Goal: Task Accomplishment & Management: Manage account settings

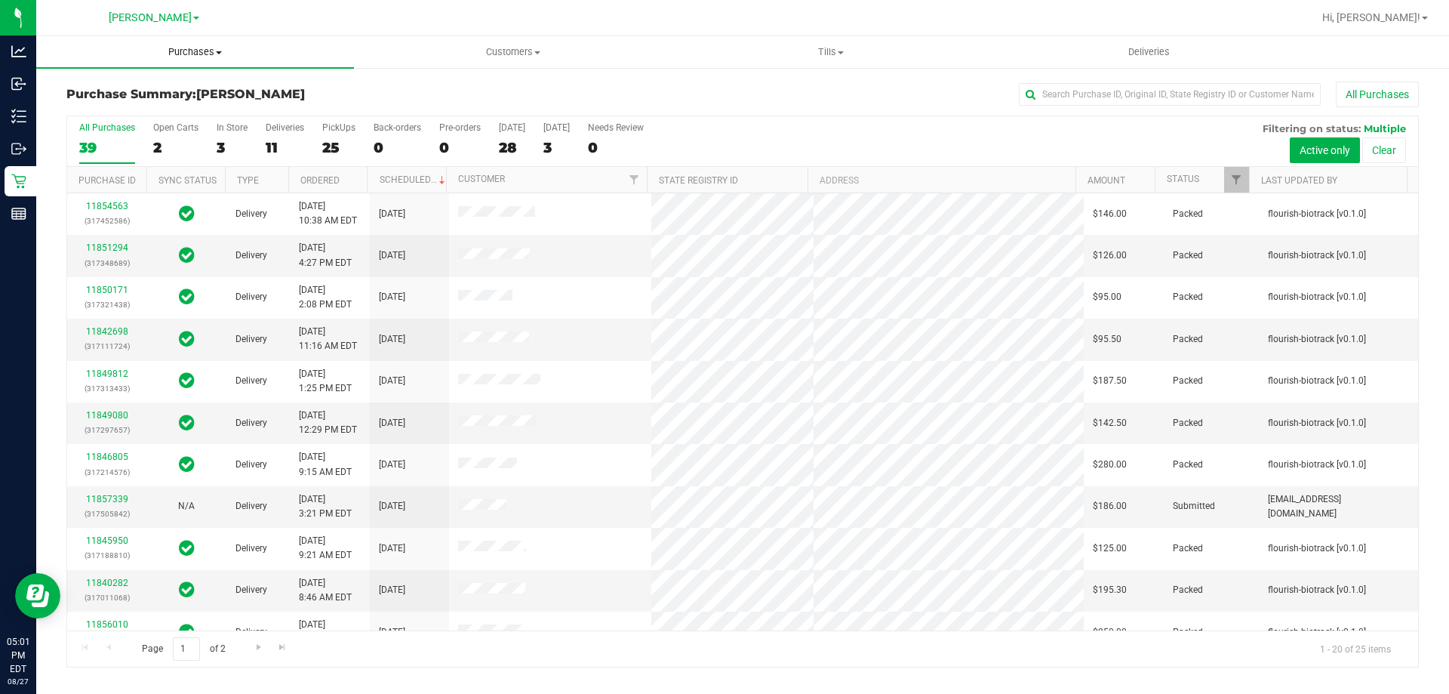
click at [220, 50] on span "Purchases" at bounding box center [195, 52] width 318 height 14
click at [152, 106] on li "Fulfillment" at bounding box center [195, 109] width 318 height 18
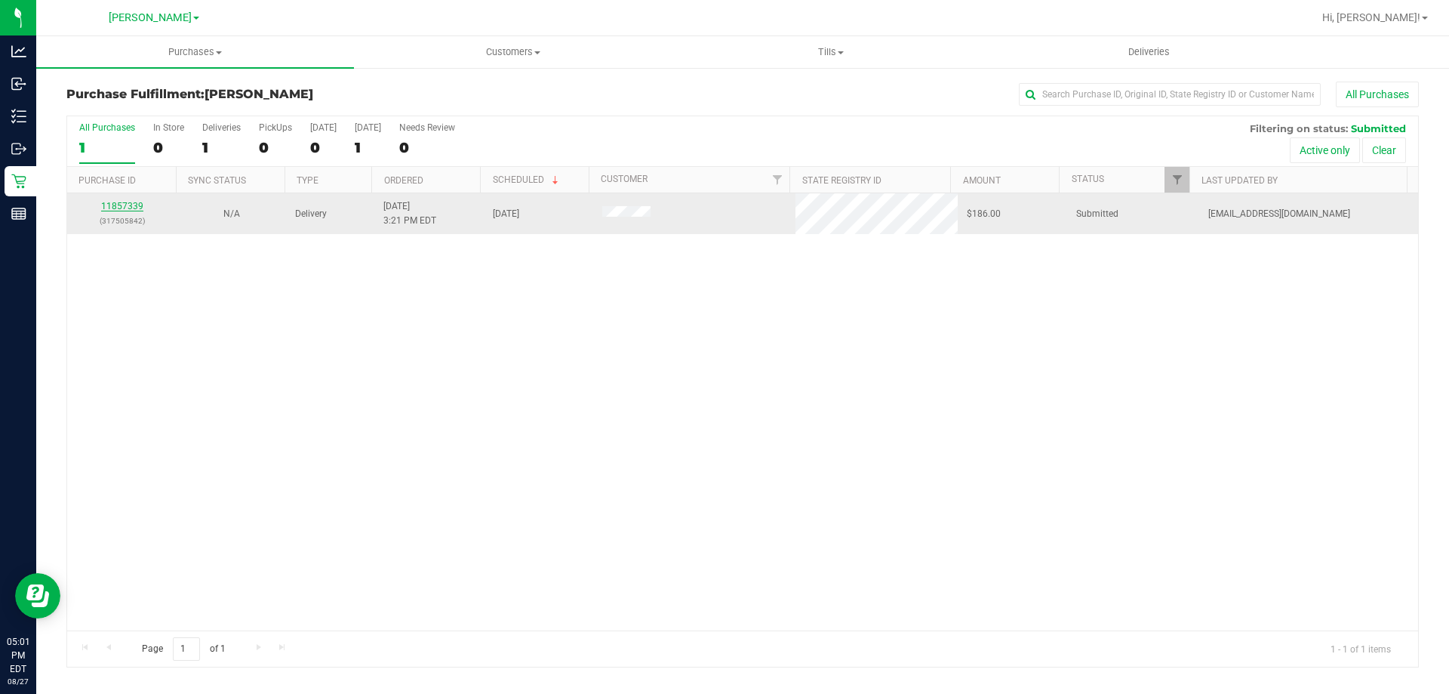
click at [135, 206] on link "11857339" at bounding box center [122, 206] width 42 height 11
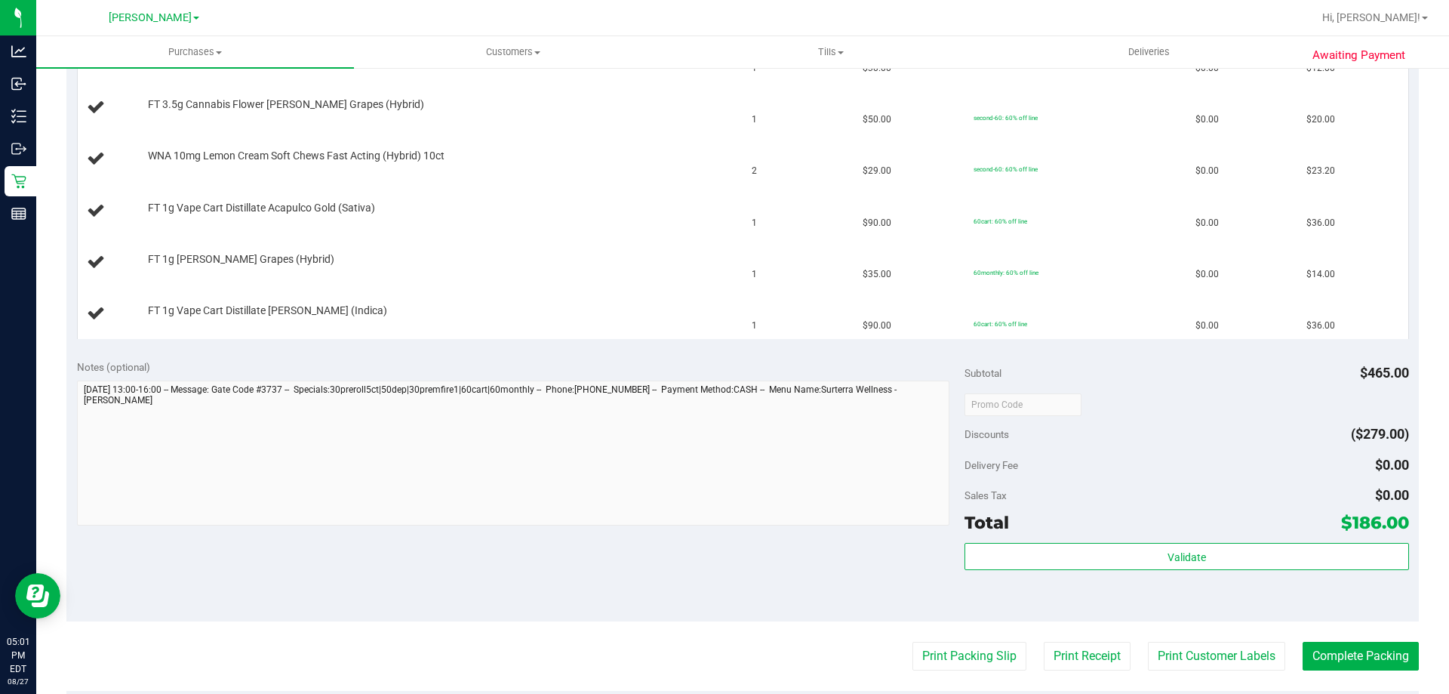
scroll to position [679, 0]
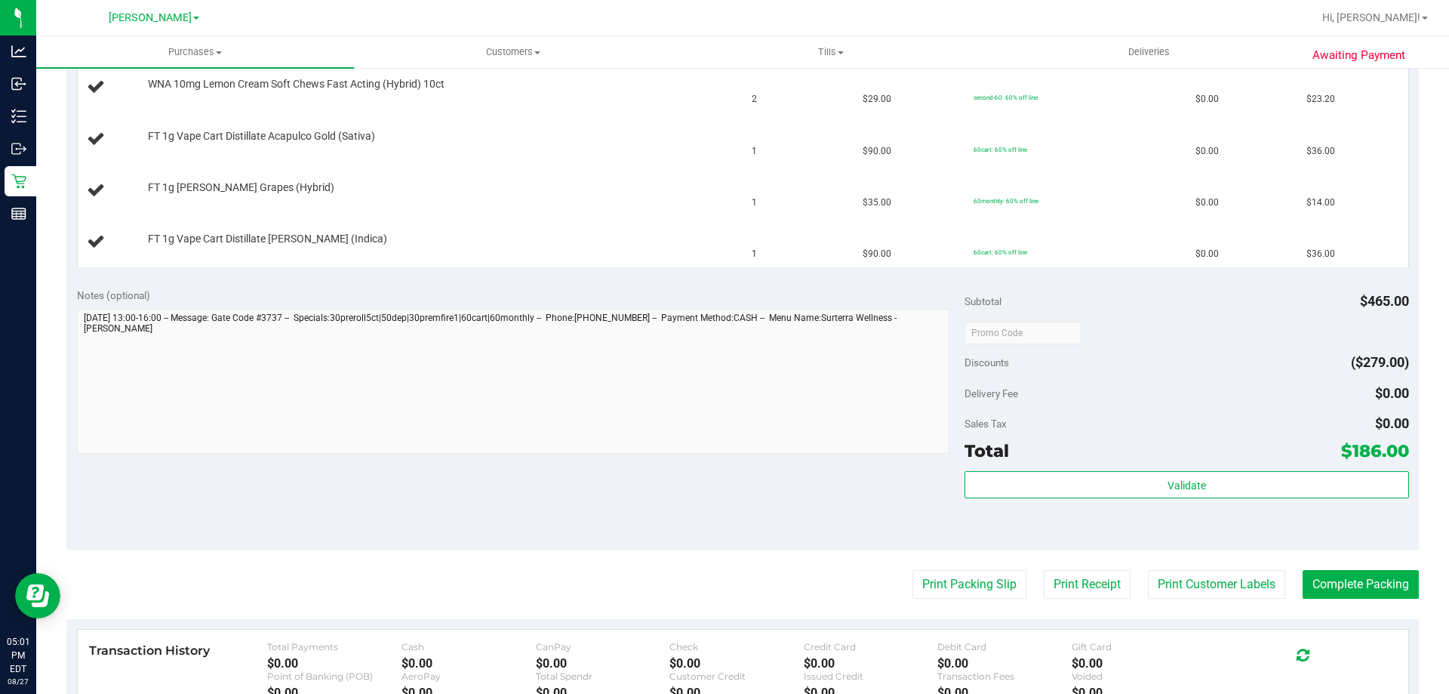
click at [956, 568] on purchase-details "Back Edit Purchase Cancel Purchase View Profile # 11857339 BioTrack ID: - Submi…" at bounding box center [742, 151] width 1353 height 1499
click at [949, 575] on button "Print Packing Slip" at bounding box center [969, 584] width 114 height 29
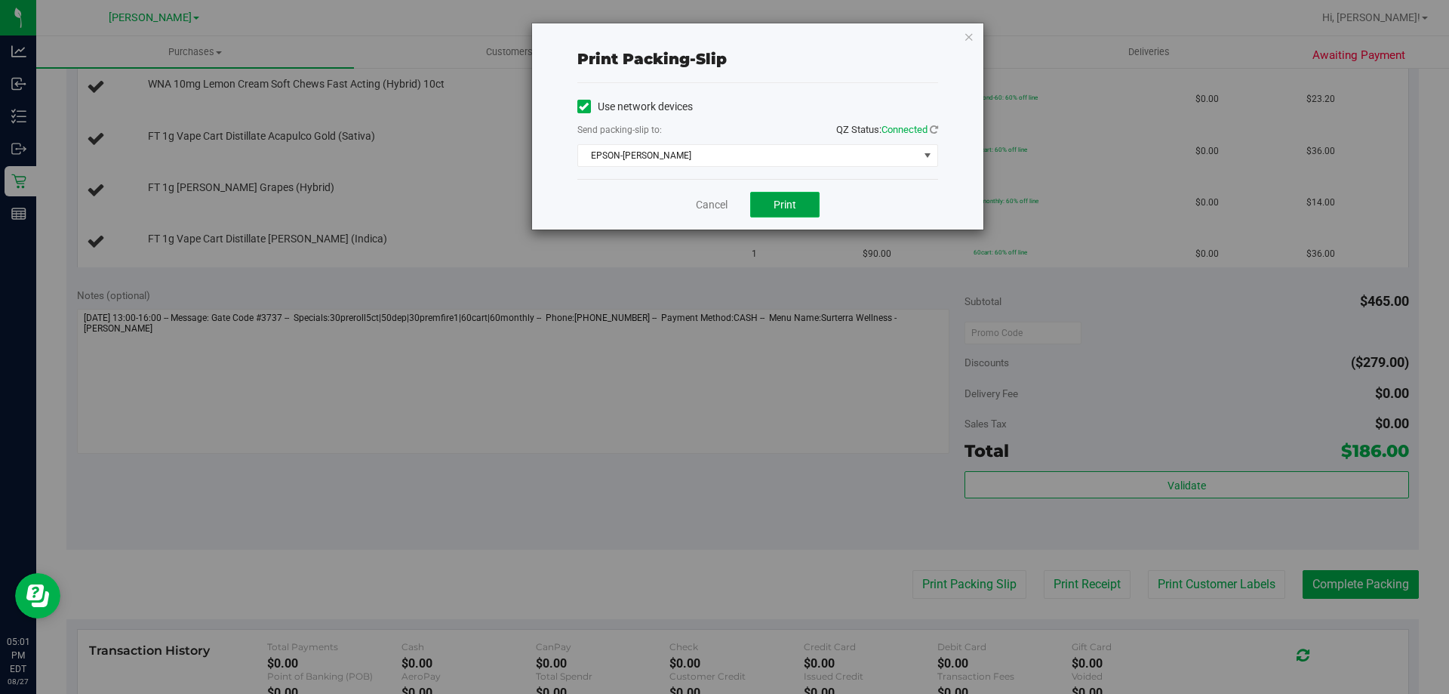
click at [785, 211] on button "Print" at bounding box center [784, 205] width 69 height 26
click at [702, 208] on link "Cancel" at bounding box center [712, 205] width 32 height 16
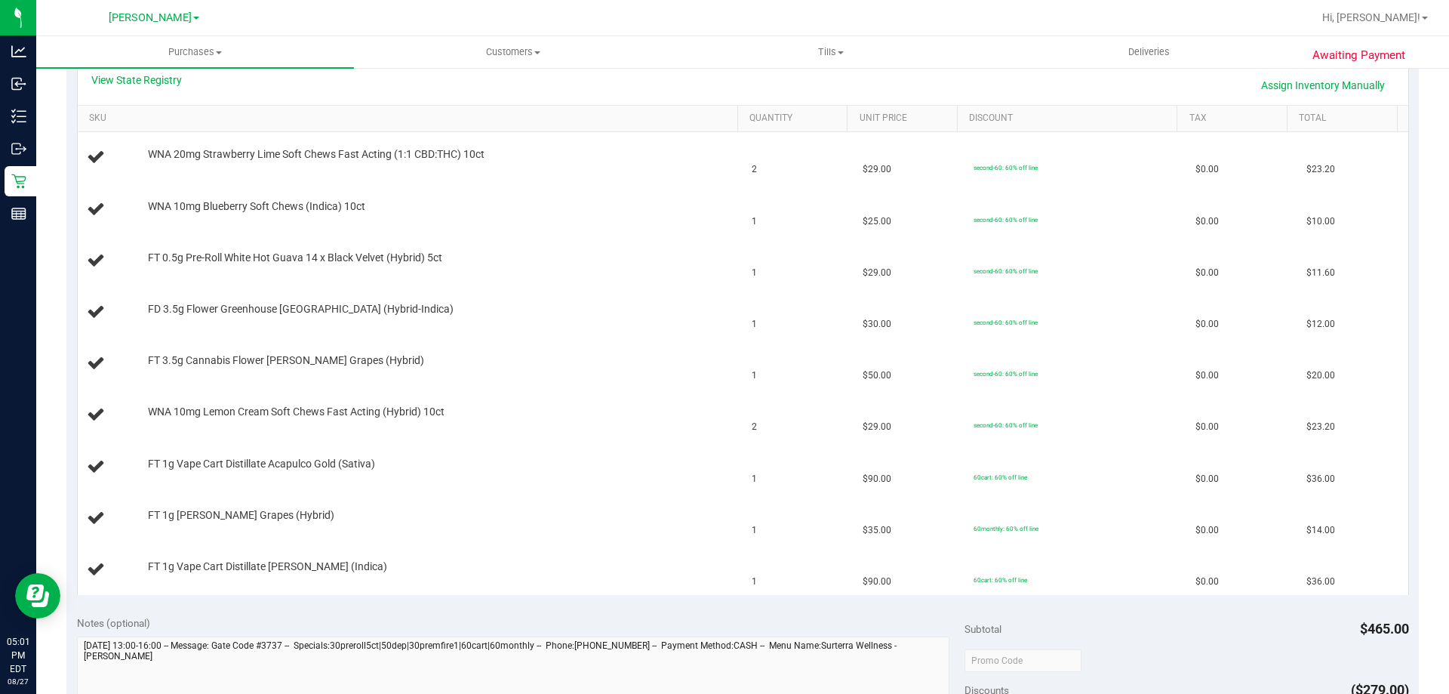
scroll to position [349, 0]
click at [184, 105] on div "View State Registry Assign Inventory Manually" at bounding box center [743, 88] width 1331 height 38
click at [168, 78] on link "View State Registry" at bounding box center [136, 82] width 91 height 15
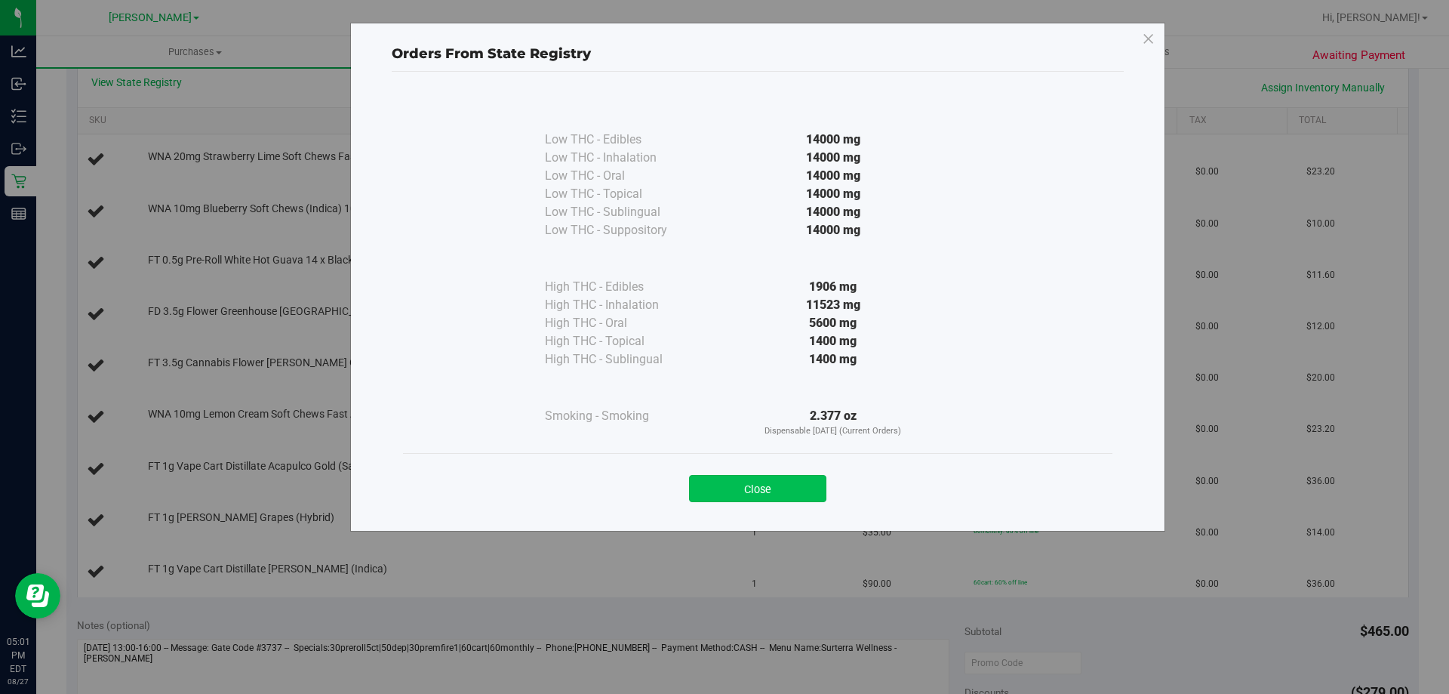
click at [795, 485] on button "Close" at bounding box center [757, 488] width 137 height 27
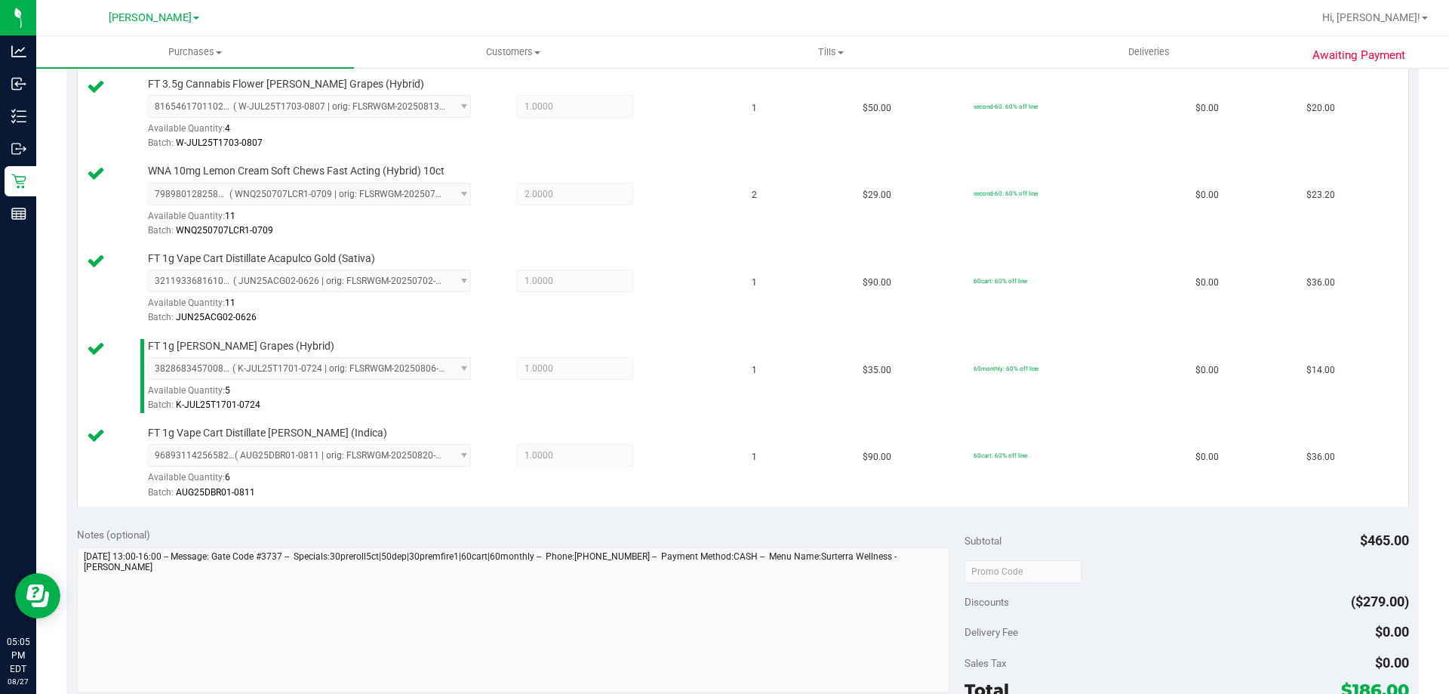
scroll to position [937, 0]
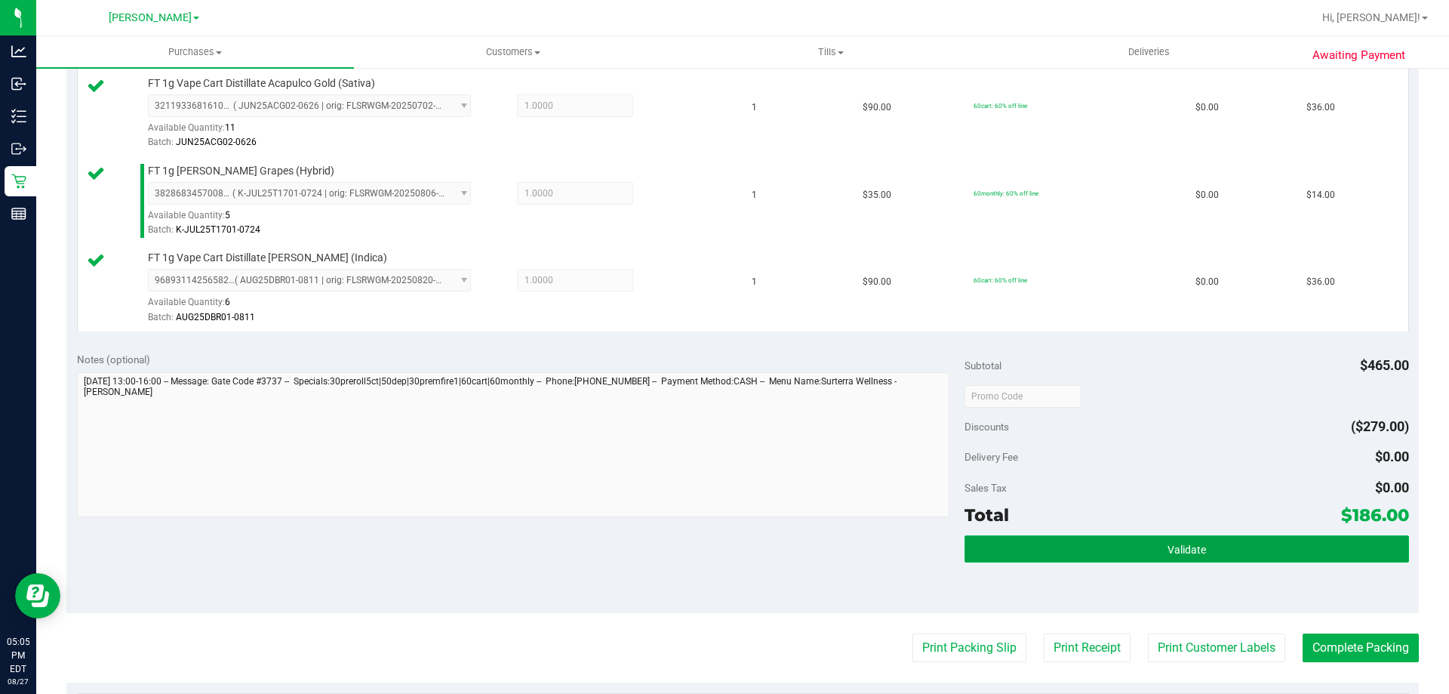
click at [1223, 550] on button "Validate" at bounding box center [1187, 548] width 444 height 27
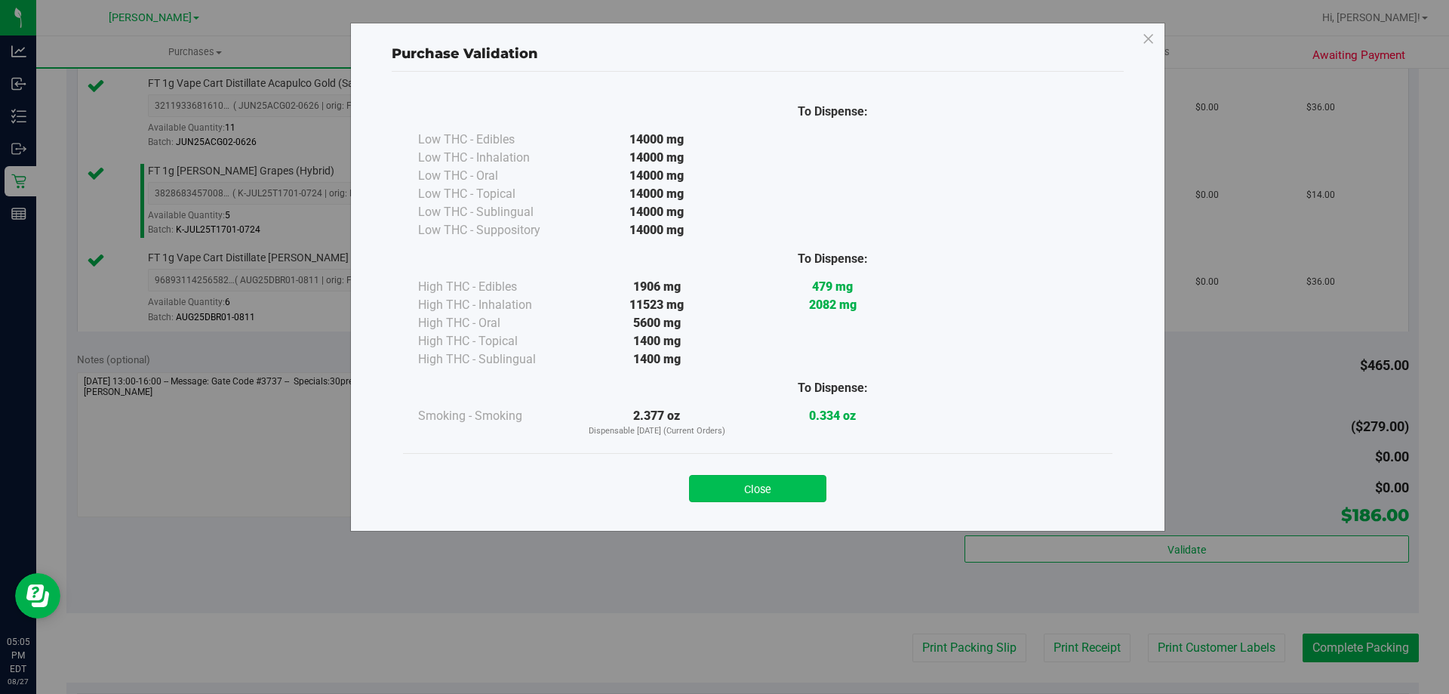
click at [754, 485] on button "Close" at bounding box center [757, 488] width 137 height 27
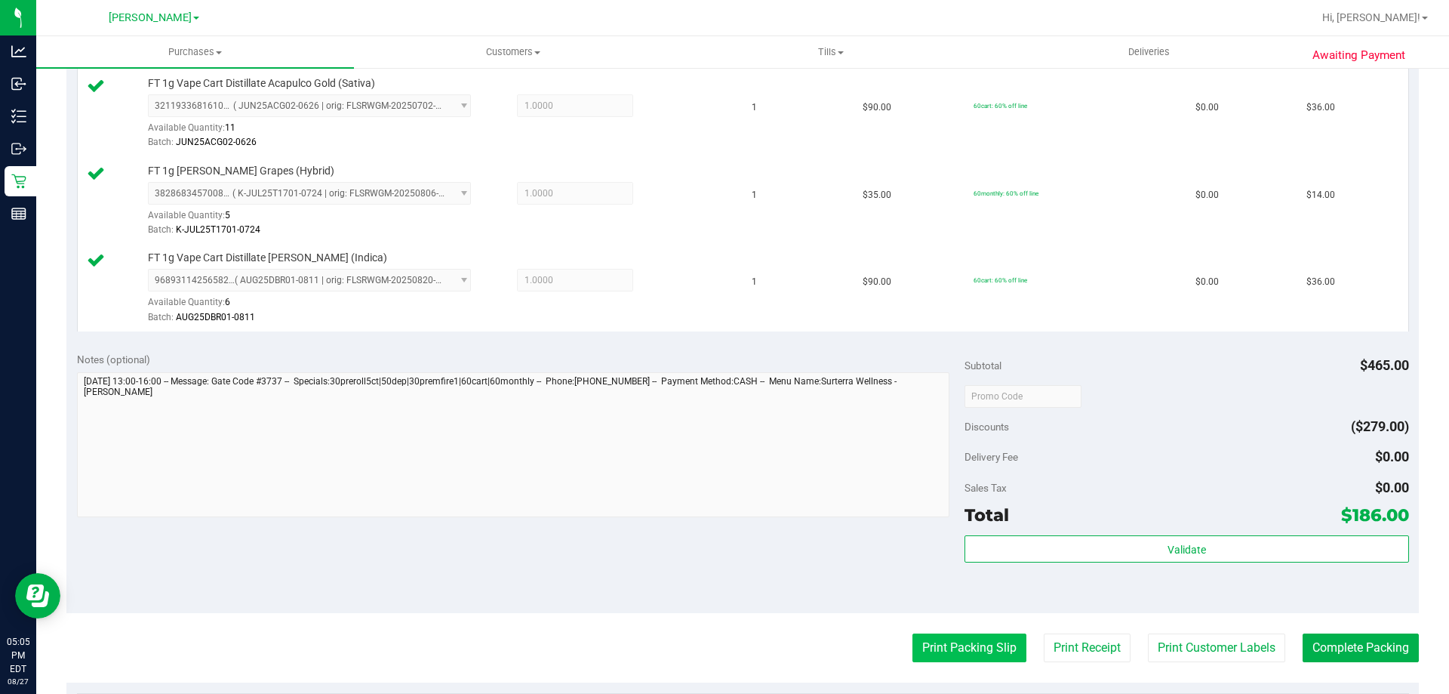
click at [964, 636] on button "Print Packing Slip" at bounding box center [969, 647] width 114 height 29
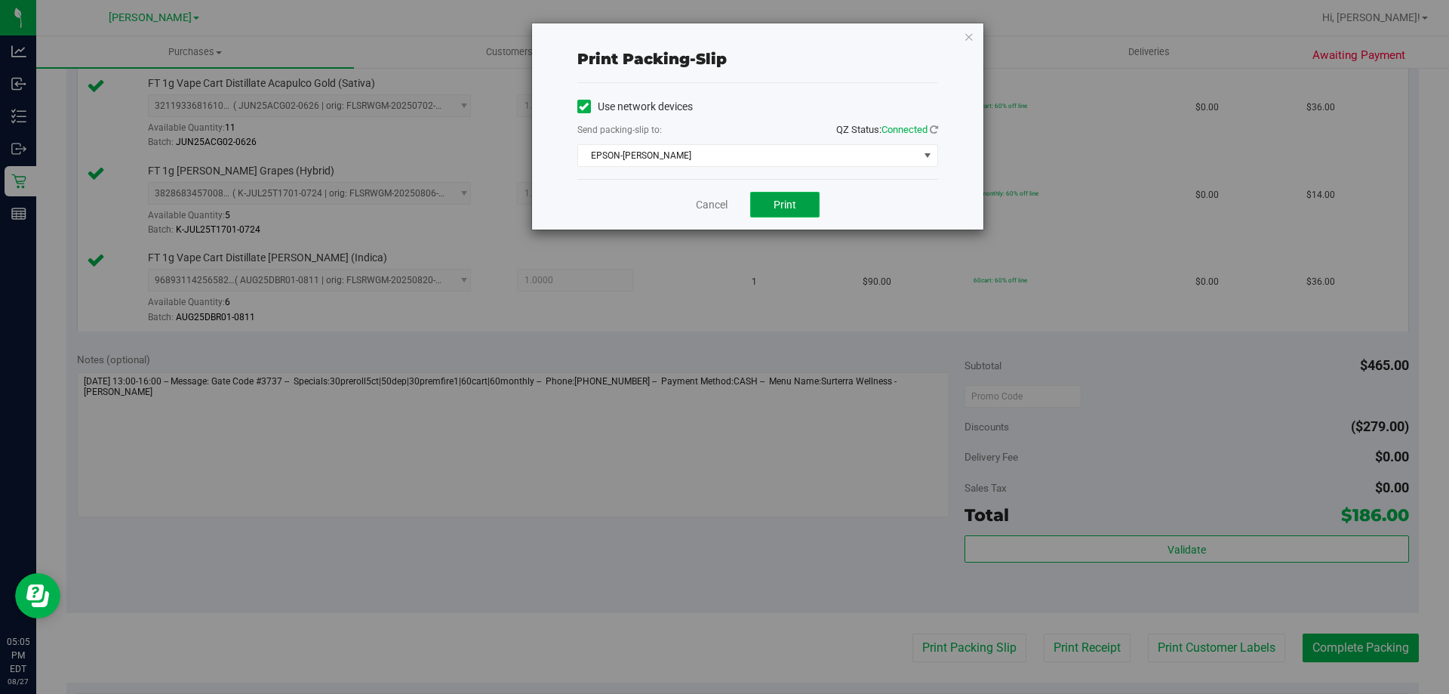
click at [774, 206] on span "Print" at bounding box center [785, 204] width 23 height 12
click at [783, 211] on button "Print" at bounding box center [784, 205] width 69 height 26
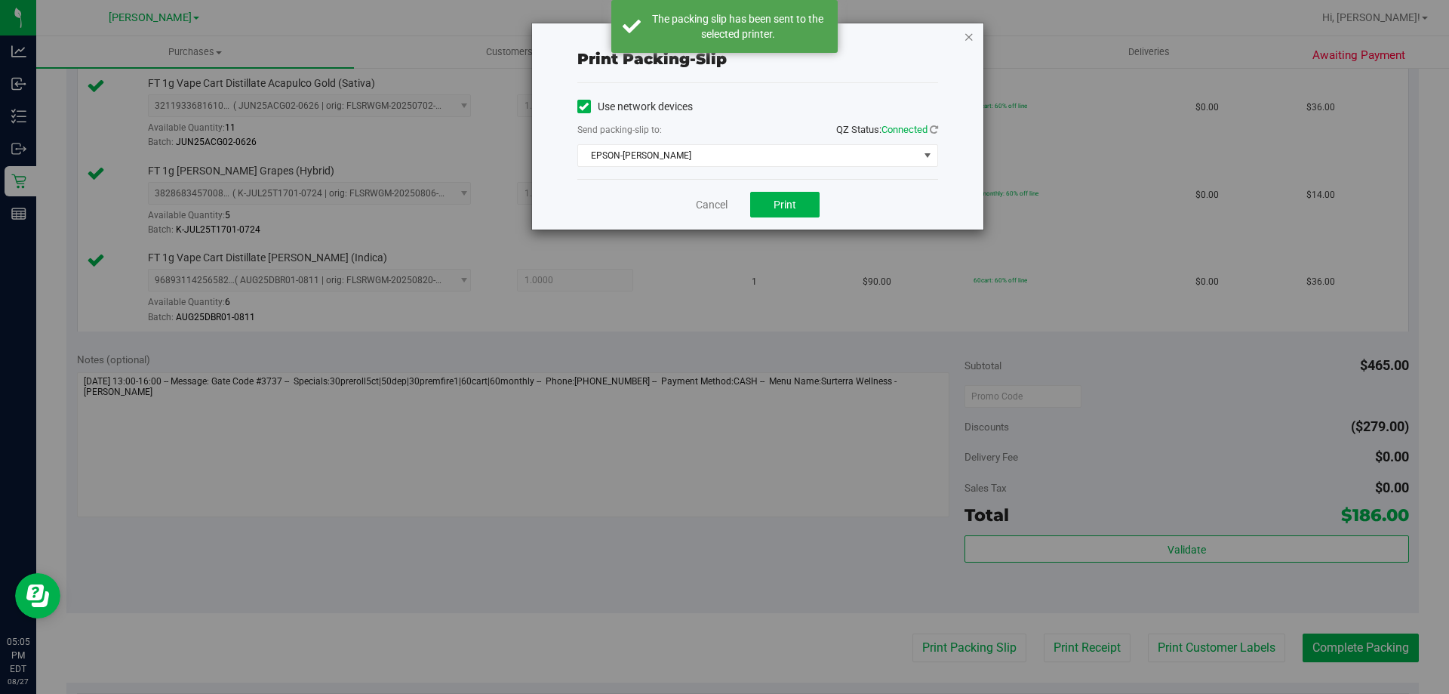
click at [973, 35] on icon "button" at bounding box center [969, 36] width 11 height 18
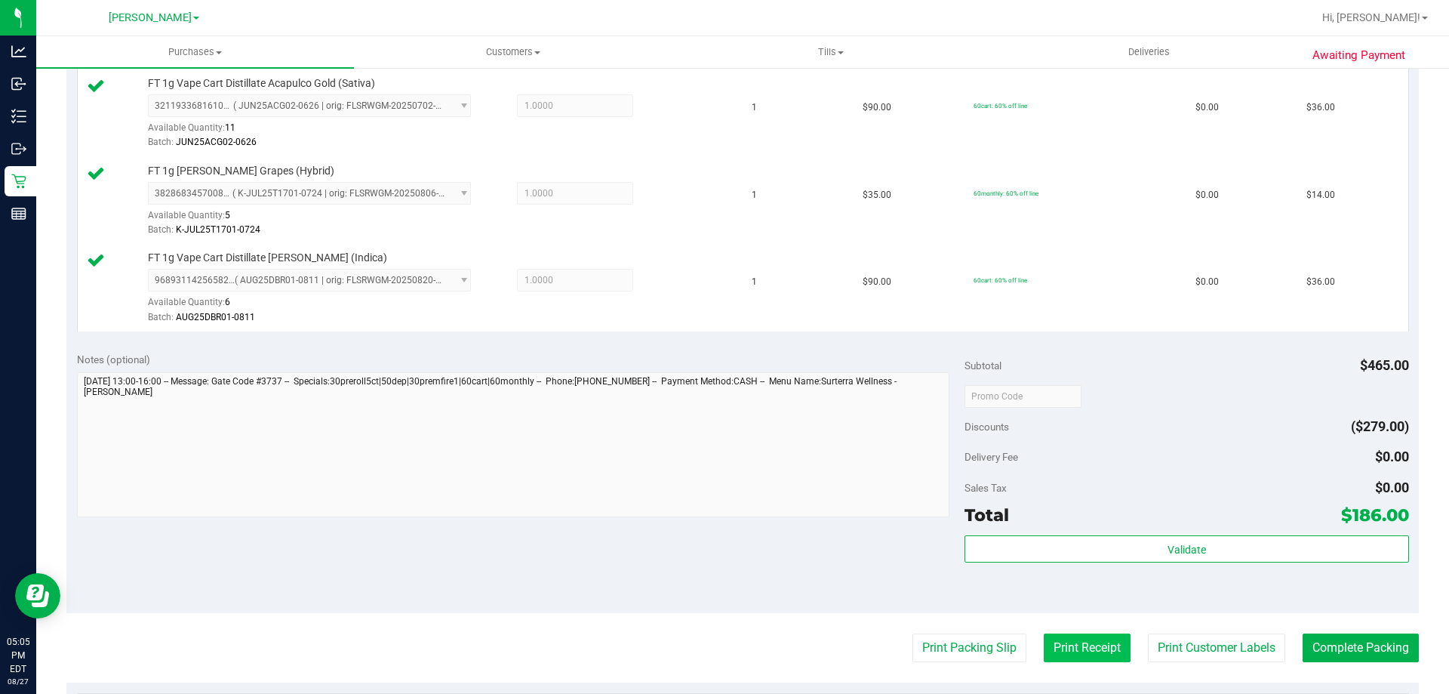
click at [1094, 648] on button "Print Receipt" at bounding box center [1087, 647] width 87 height 29
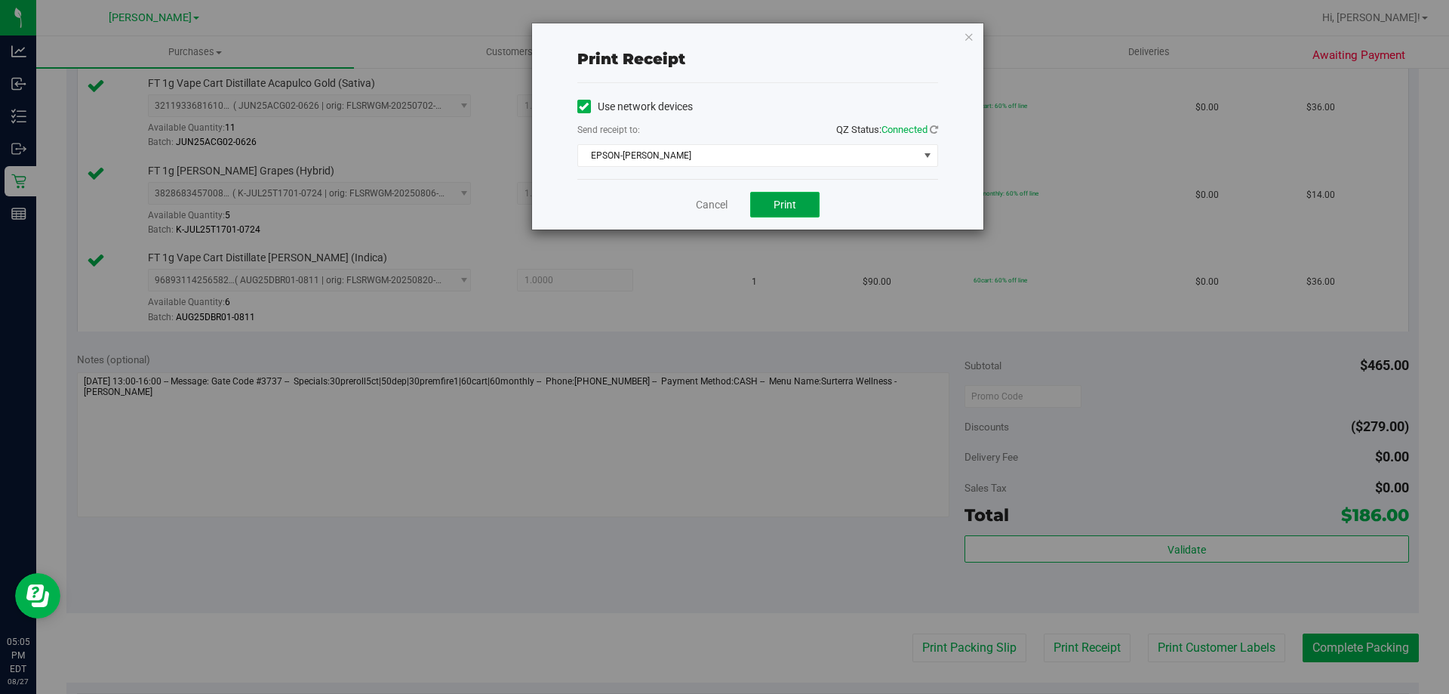
click at [783, 207] on span "Print" at bounding box center [785, 204] width 23 height 12
click at [706, 205] on link "Cancel" at bounding box center [712, 205] width 32 height 16
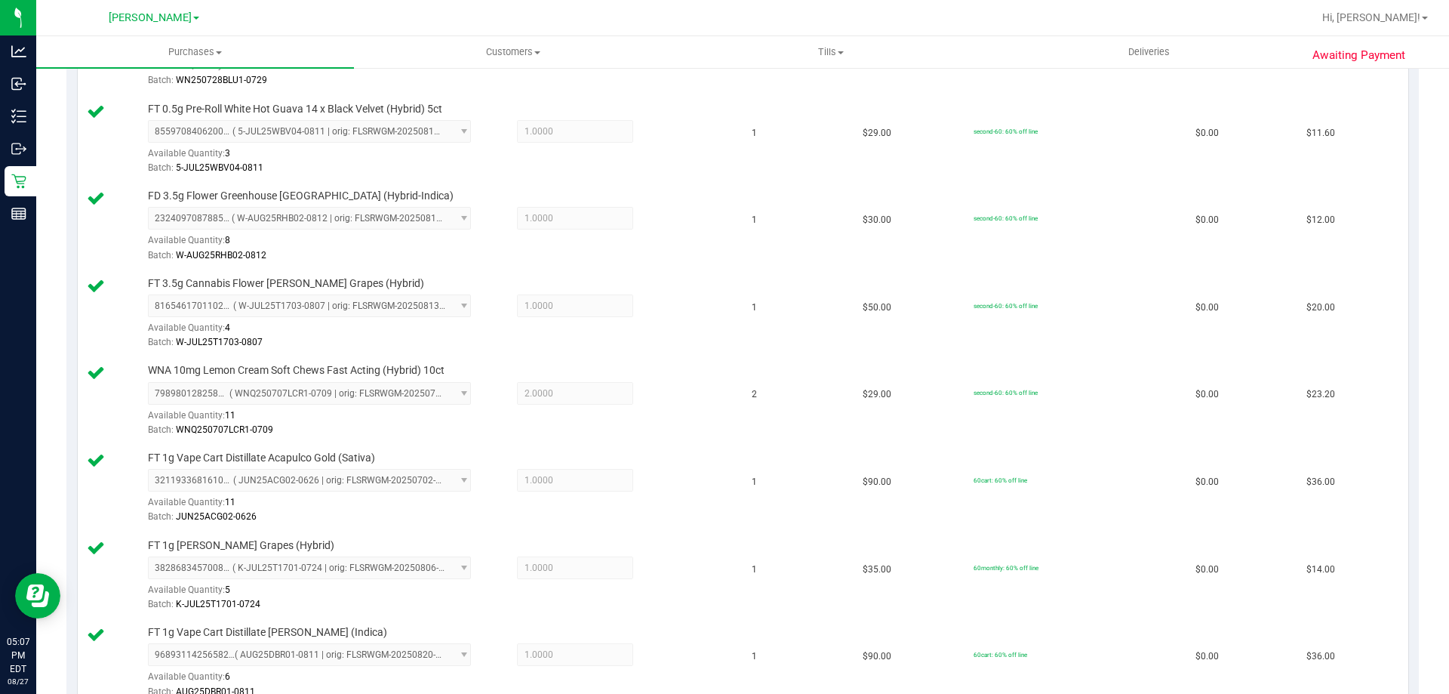
scroll to position [543, 0]
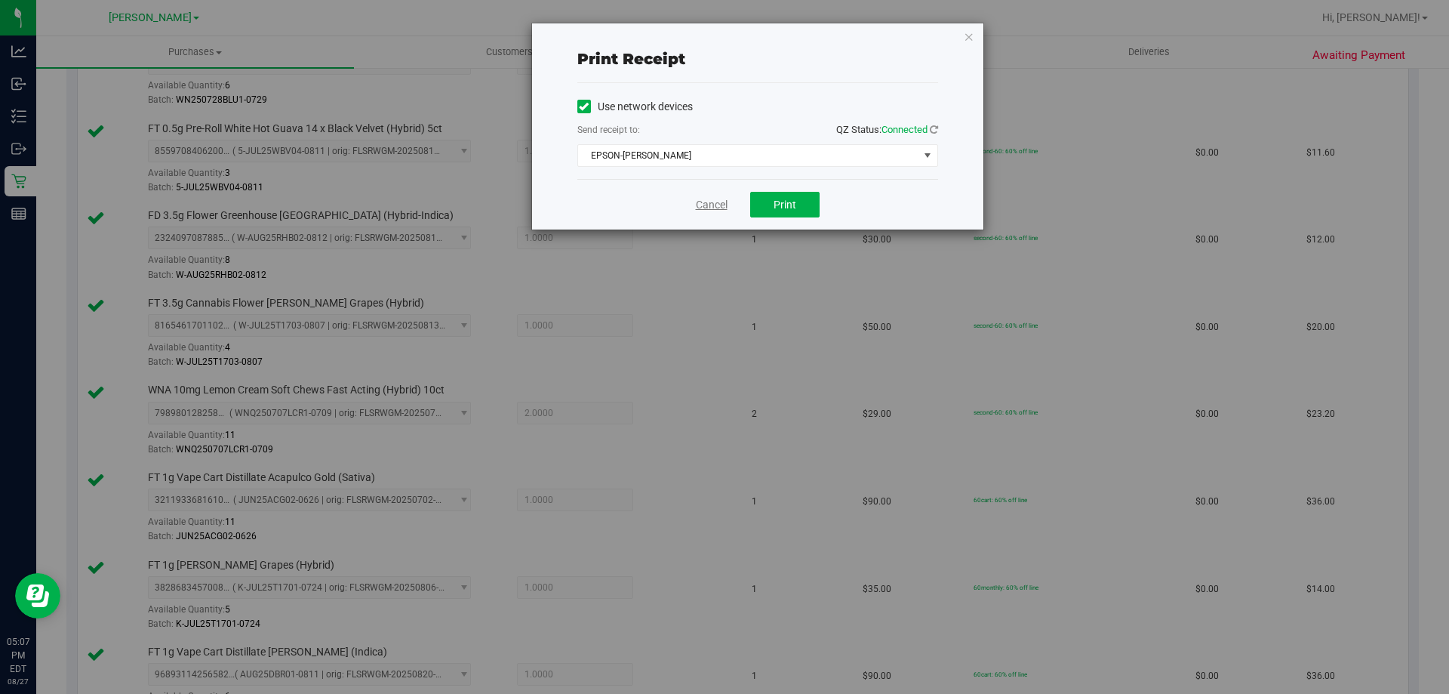
click at [713, 204] on link "Cancel" at bounding box center [712, 205] width 32 height 16
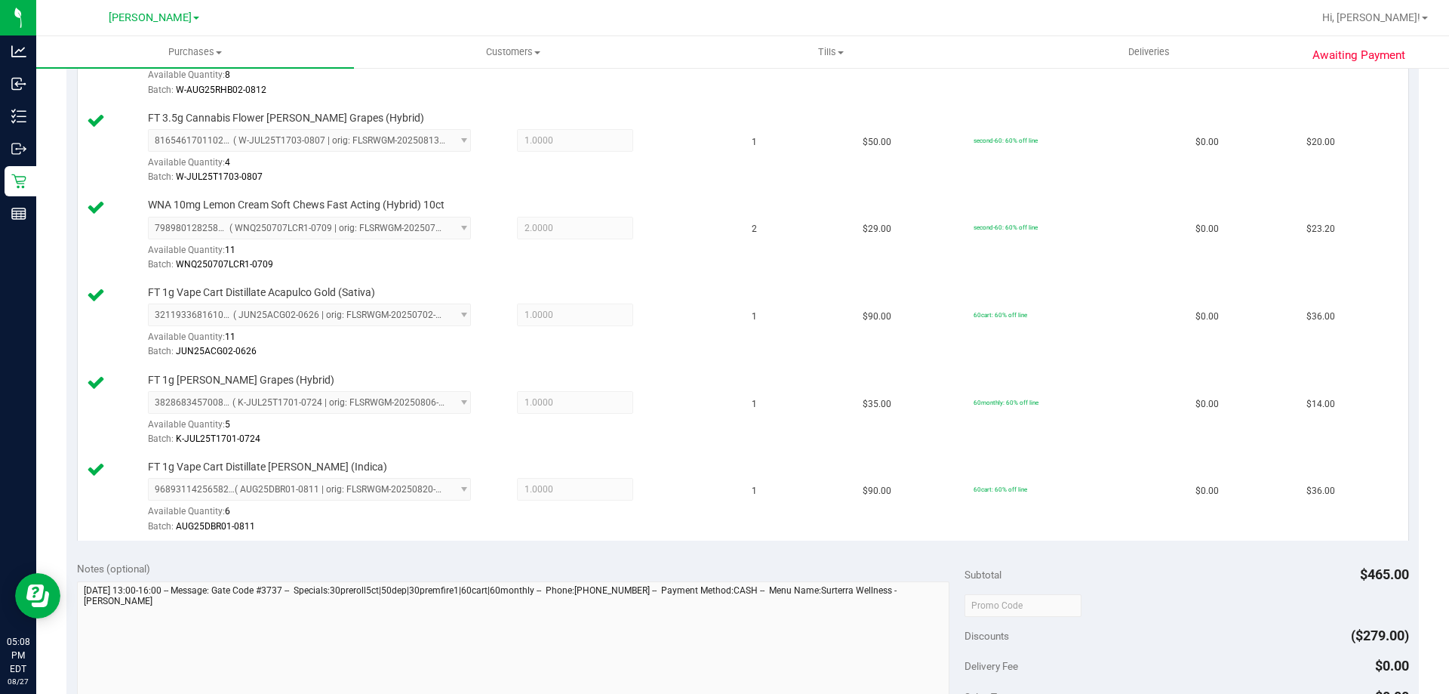
scroll to position [740, 0]
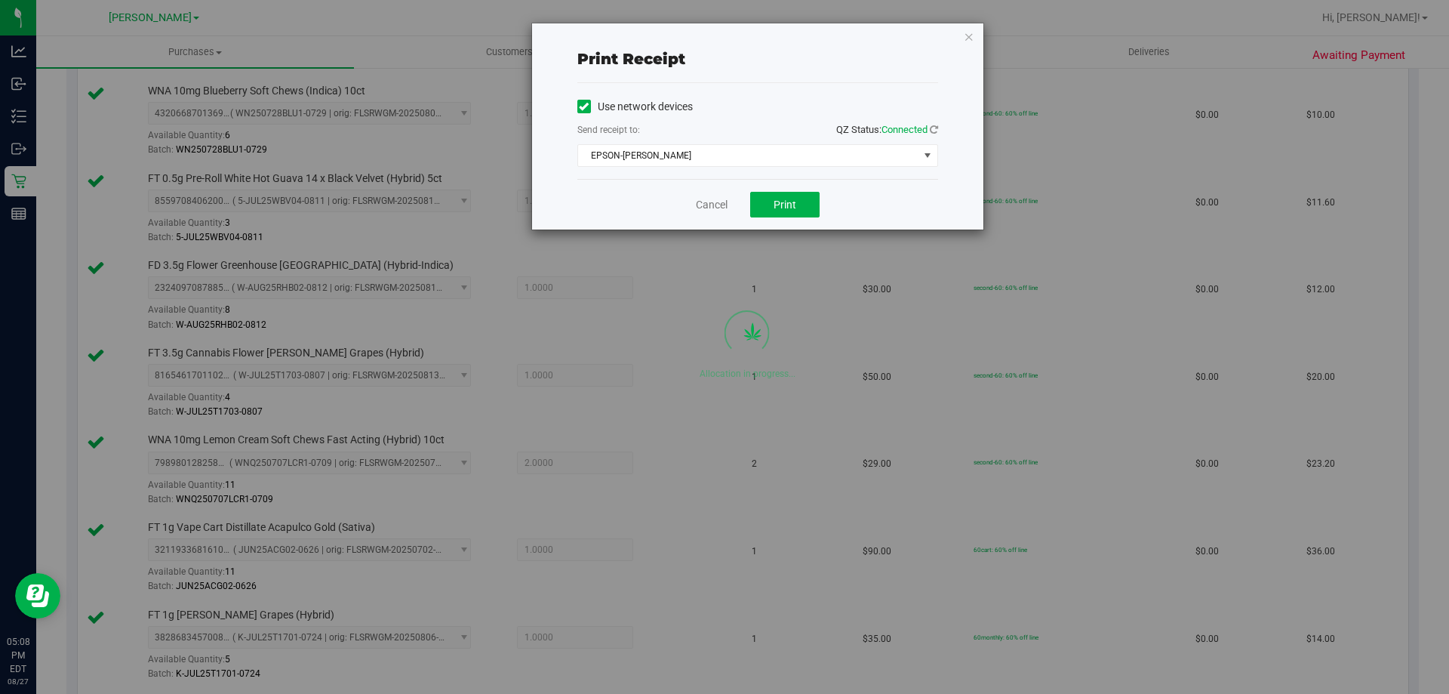
scroll to position [491, 0]
click at [700, 205] on link "Cancel" at bounding box center [712, 205] width 32 height 16
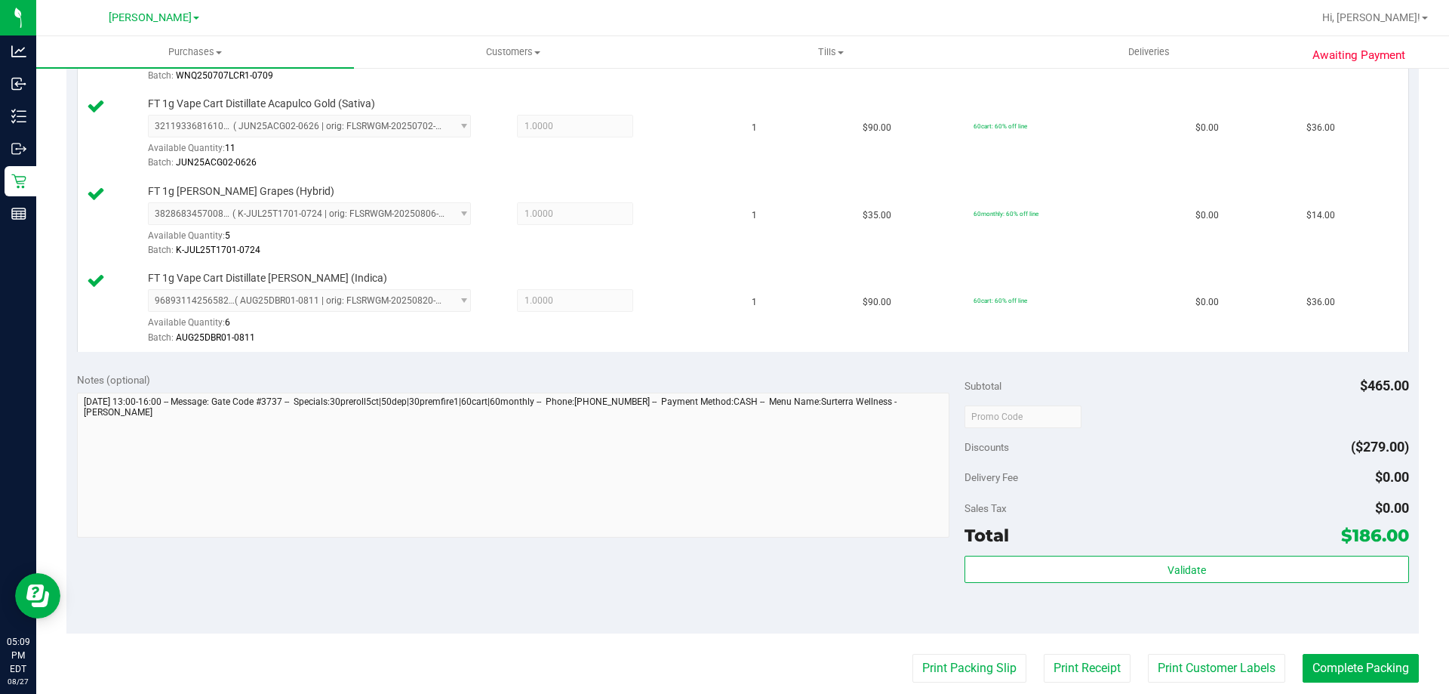
scroll to position [918, 0]
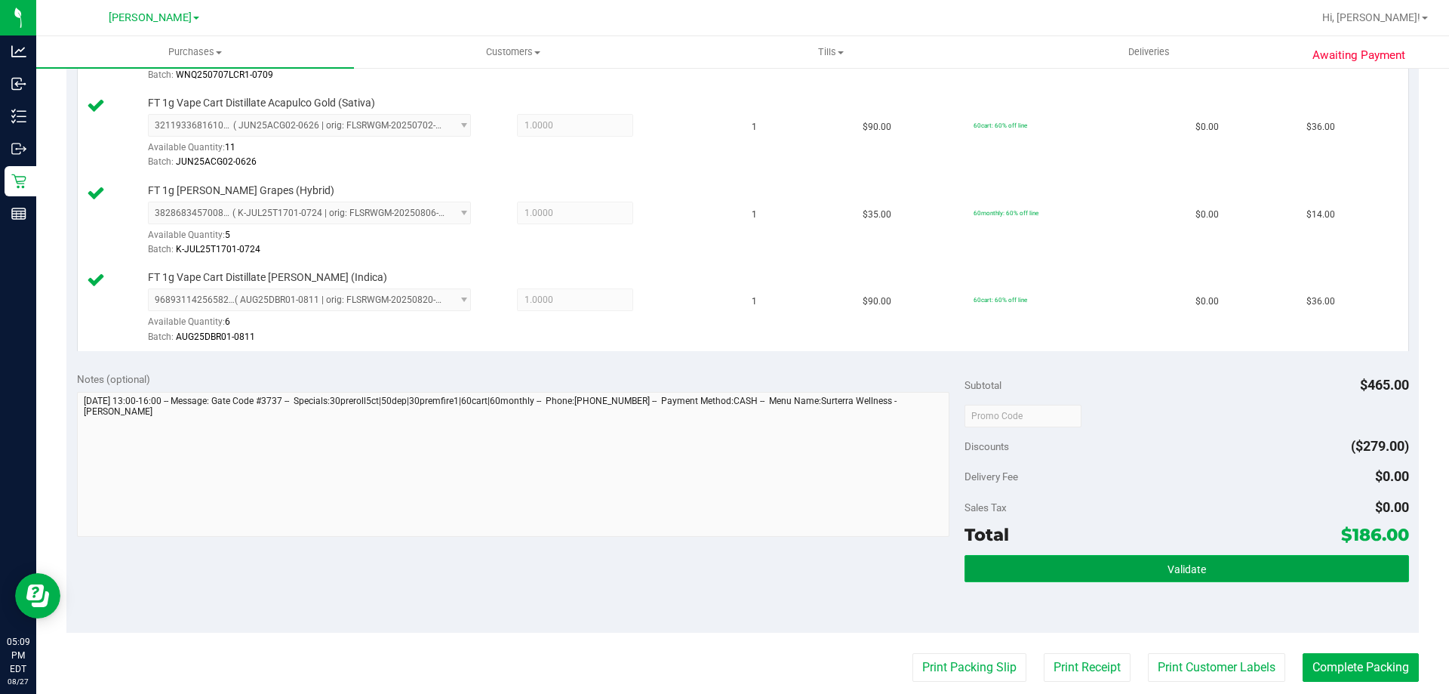
click at [1219, 563] on button "Validate" at bounding box center [1187, 568] width 444 height 27
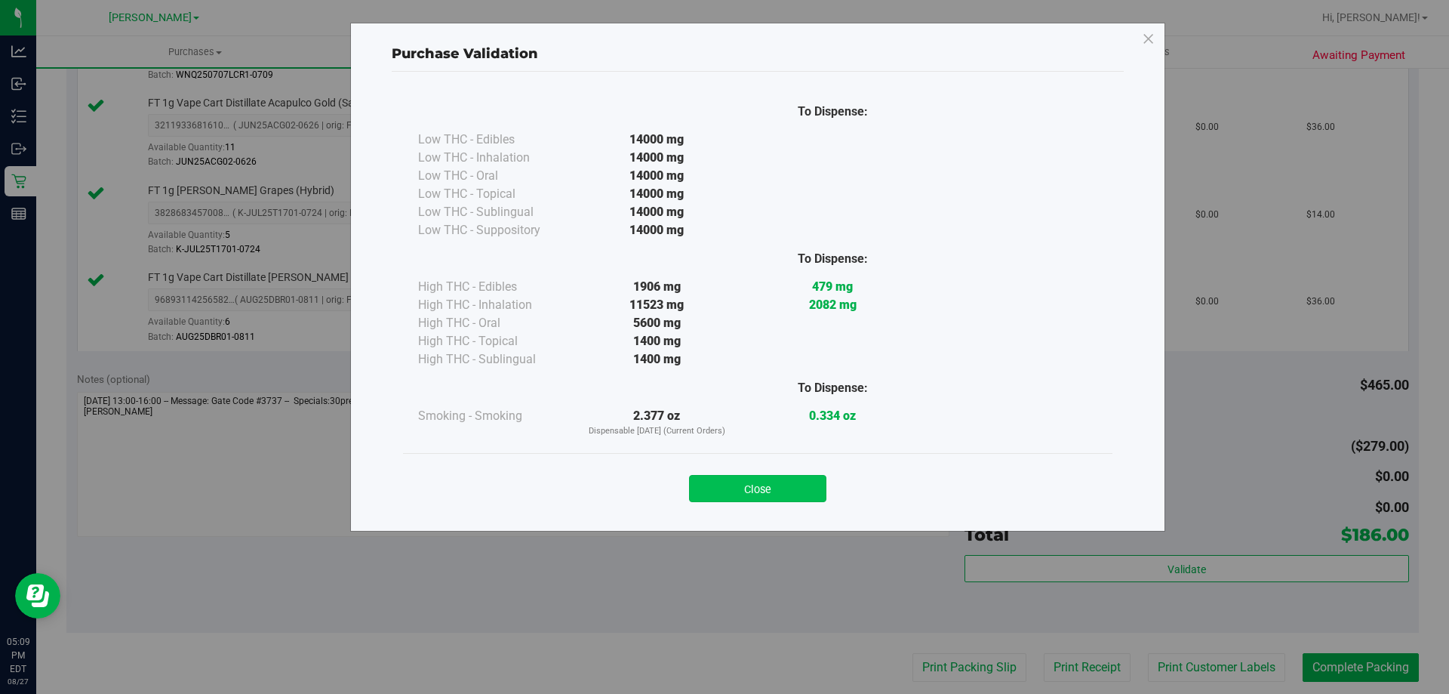
click at [814, 480] on button "Close" at bounding box center [757, 488] width 137 height 27
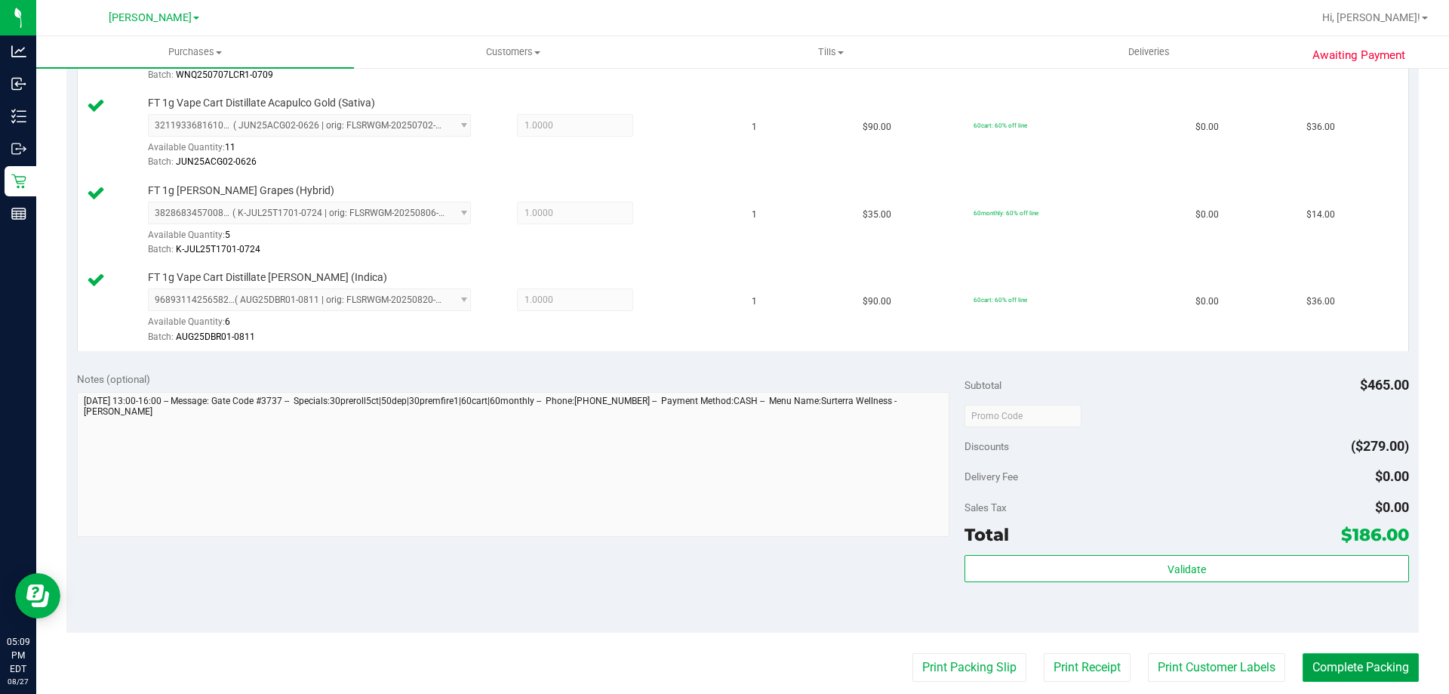
click at [1370, 661] on button "Complete Packing" at bounding box center [1361, 667] width 116 height 29
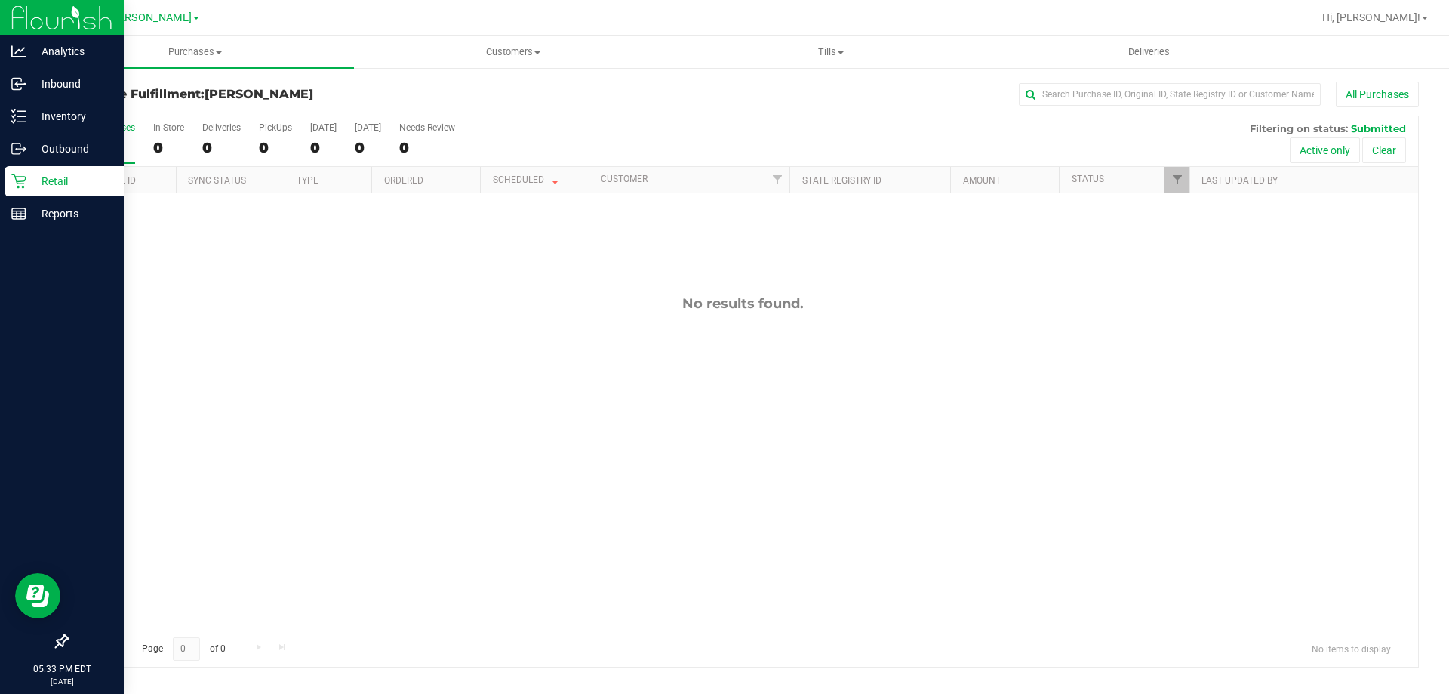
click at [29, 179] on p "Retail" at bounding box center [71, 181] width 91 height 18
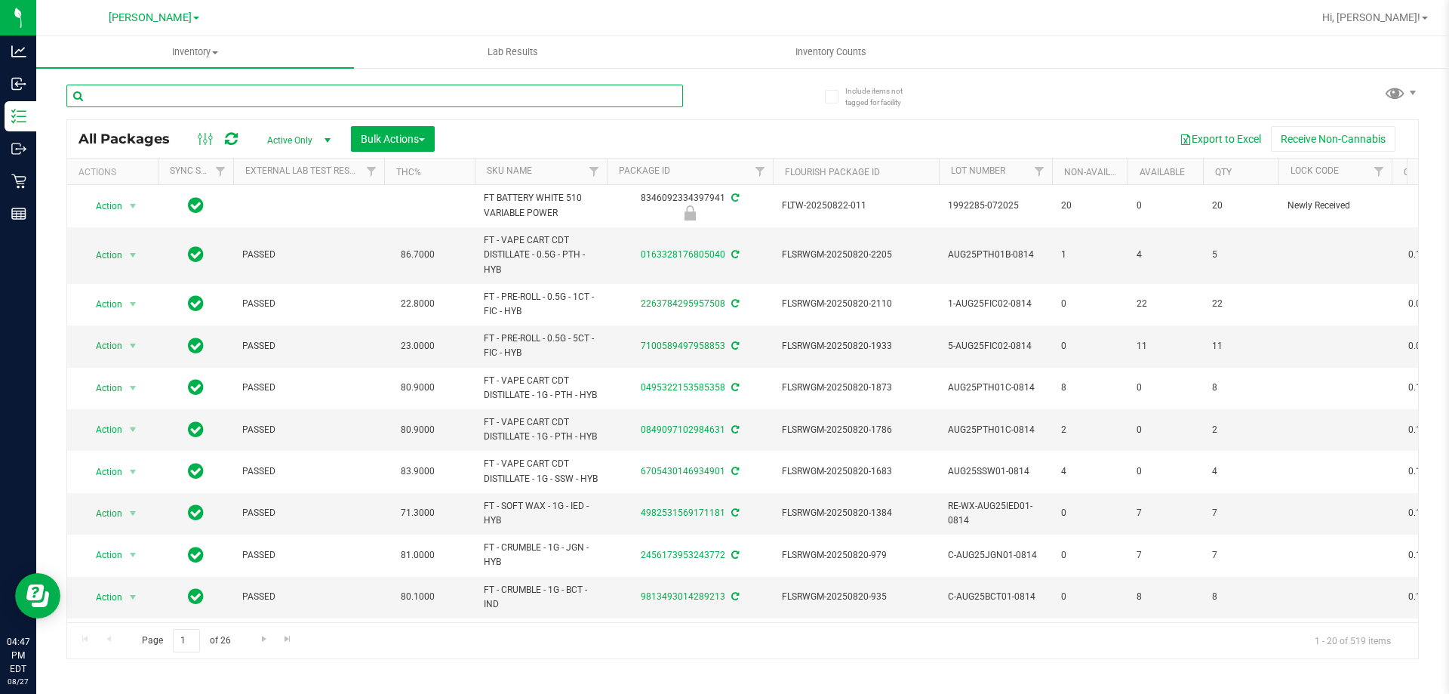
click at [392, 104] on input "text" at bounding box center [374, 96] width 617 height 23
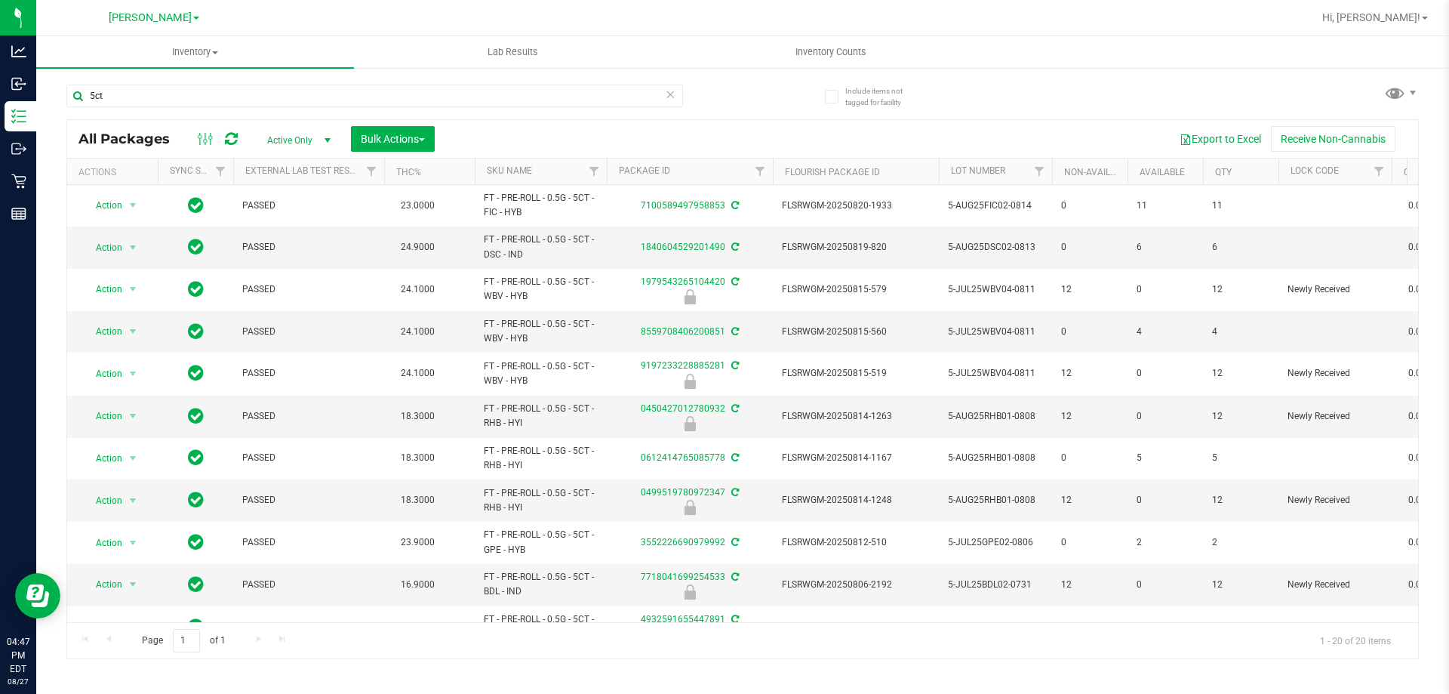
click at [309, 140] on span "Active Only" at bounding box center [295, 140] width 83 height 21
click at [307, 143] on span "Active Only" at bounding box center [295, 140] width 83 height 21
click at [565, 168] on th "SKU Name" at bounding box center [541, 171] width 132 height 26
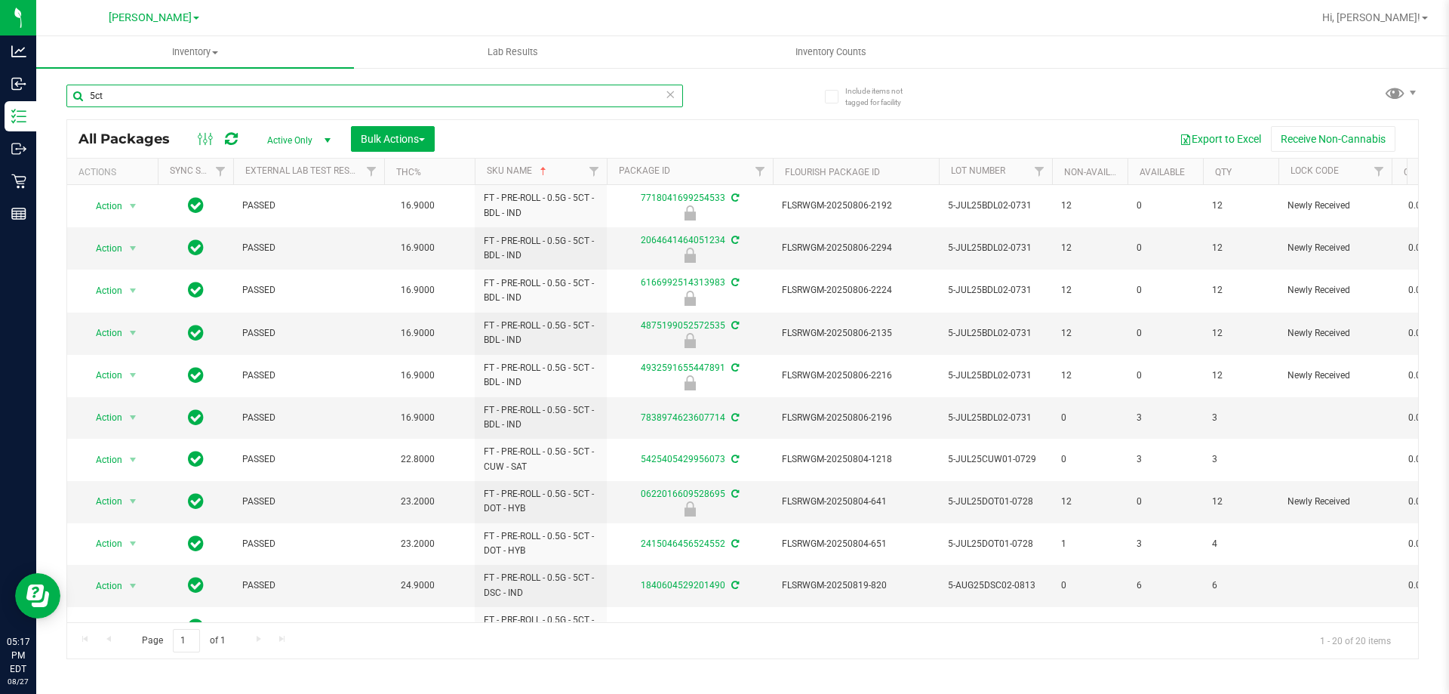
click at [180, 92] on input "5ct" at bounding box center [374, 96] width 617 height 23
type input "9197233228885281"
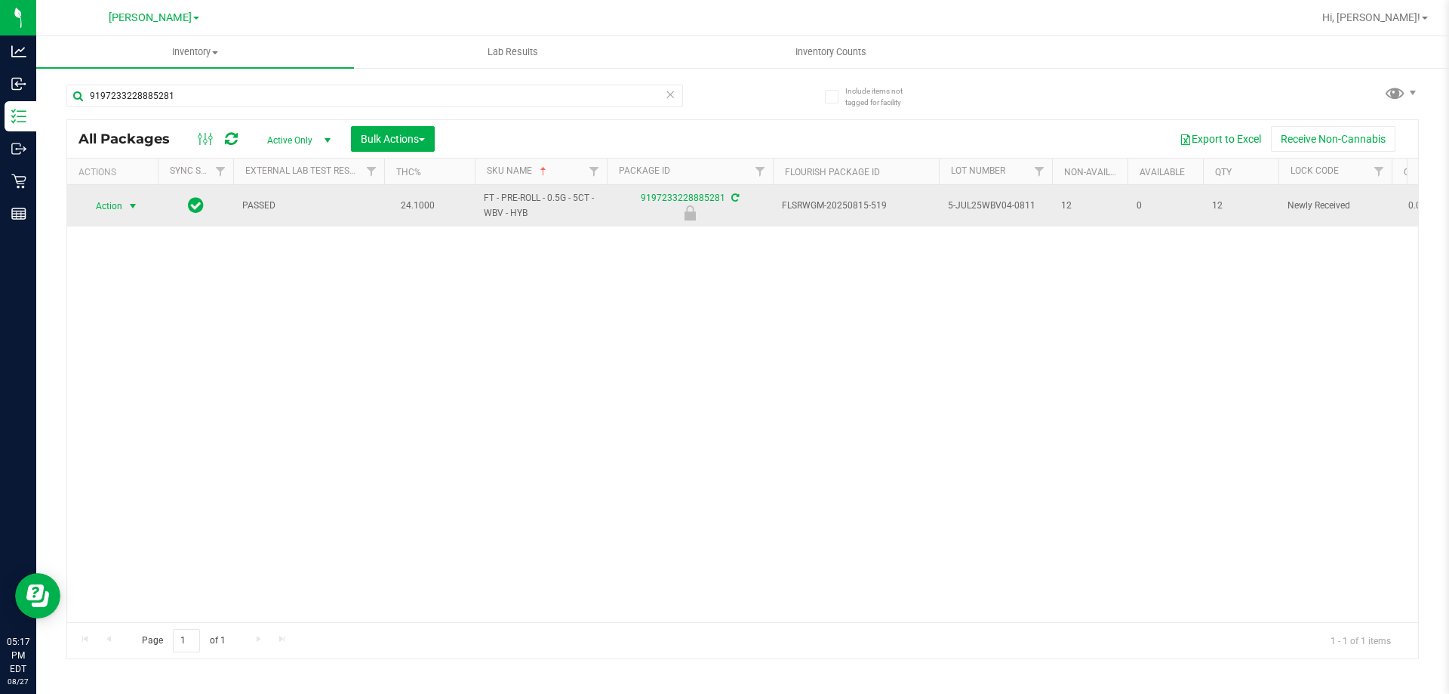
click at [131, 205] on span "select" at bounding box center [133, 206] width 12 height 12
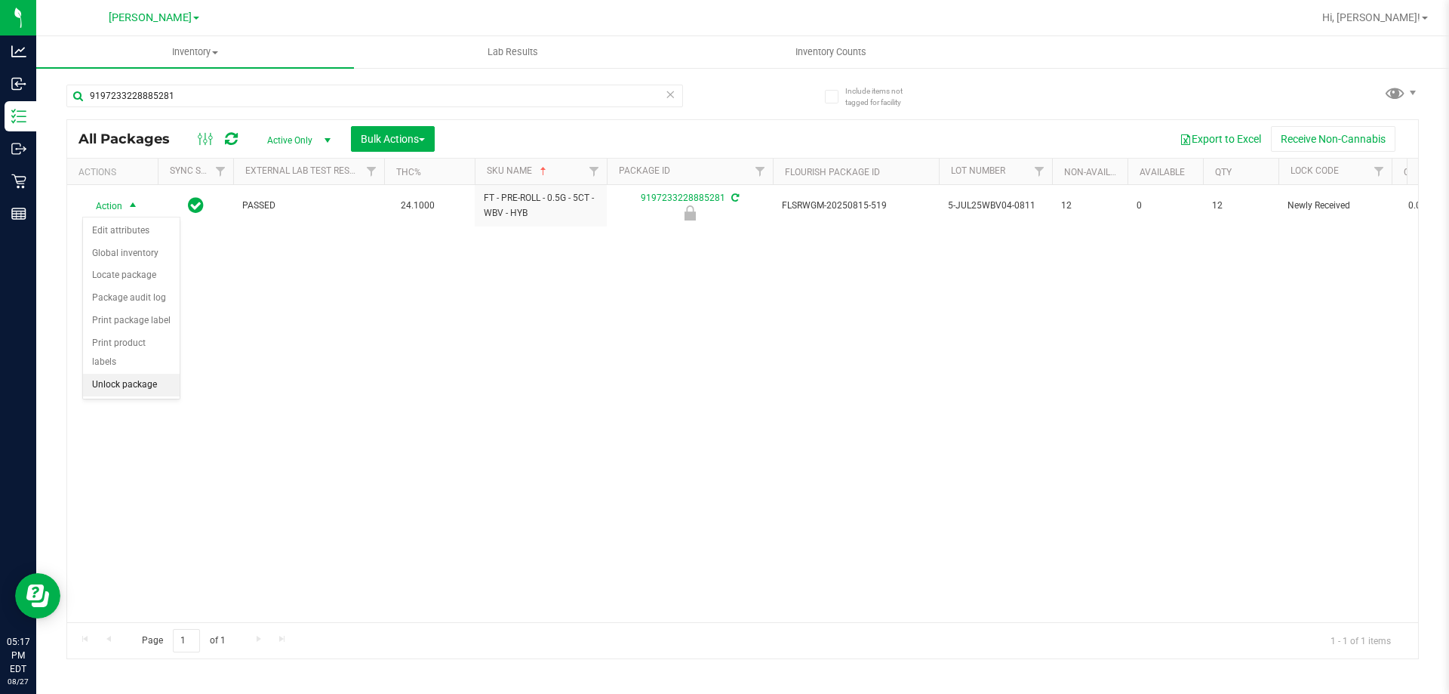
click at [160, 374] on li "Unlock package" at bounding box center [131, 385] width 97 height 23
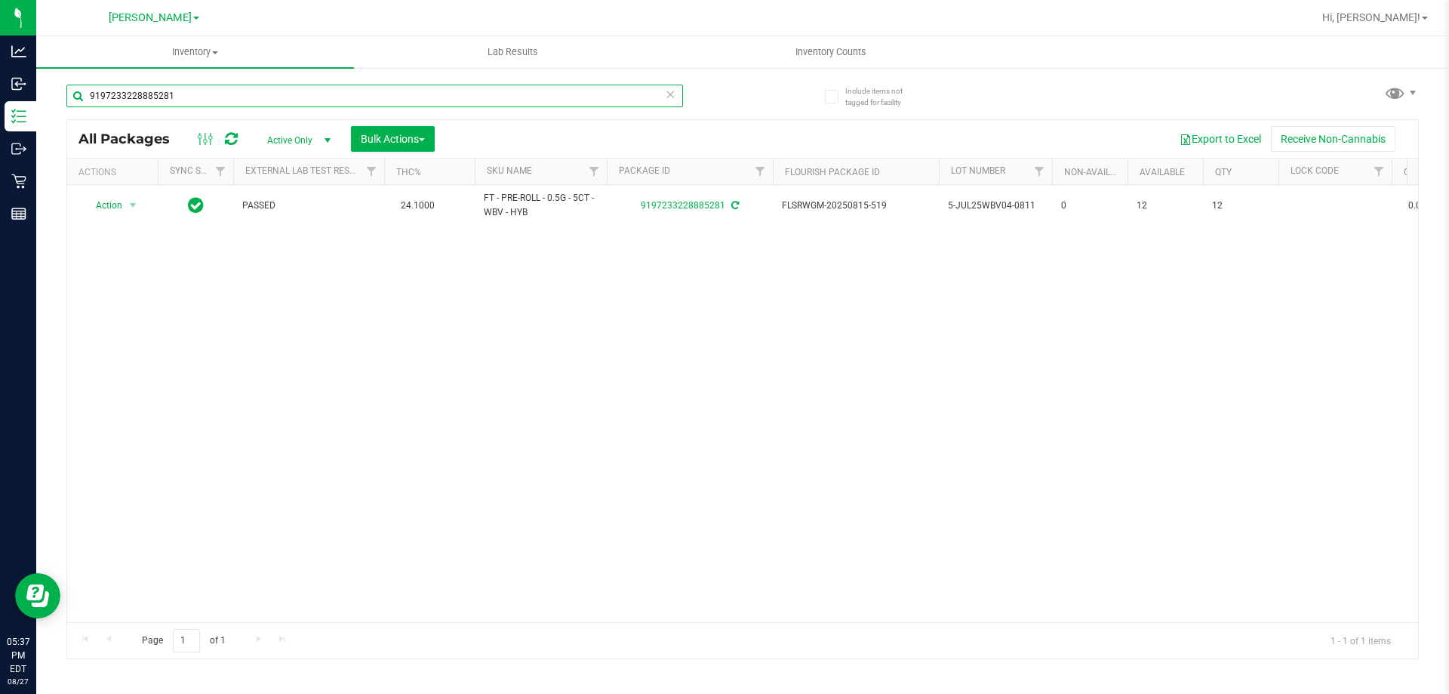
click at [210, 92] on input "9197233228885281" at bounding box center [374, 96] width 617 height 23
type input "2953703584088976"
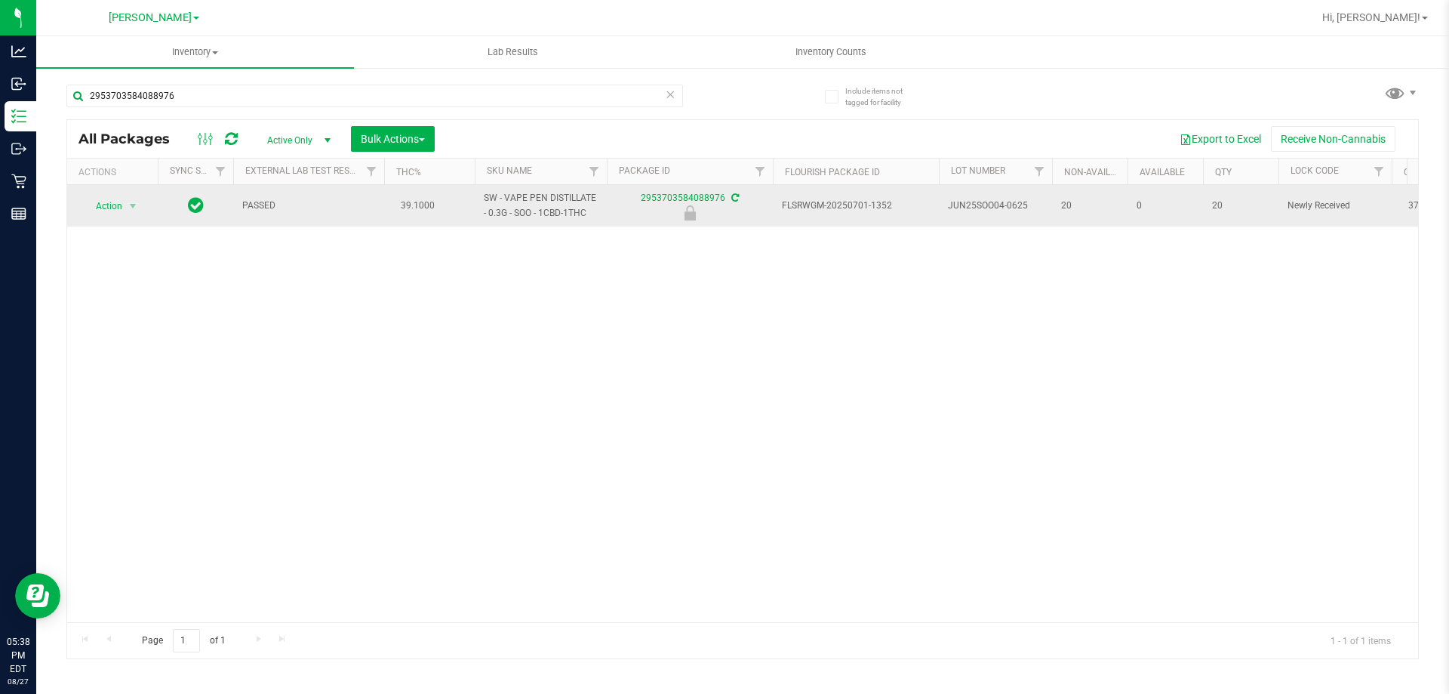
click at [102, 209] on span "Action" at bounding box center [102, 205] width 41 height 21
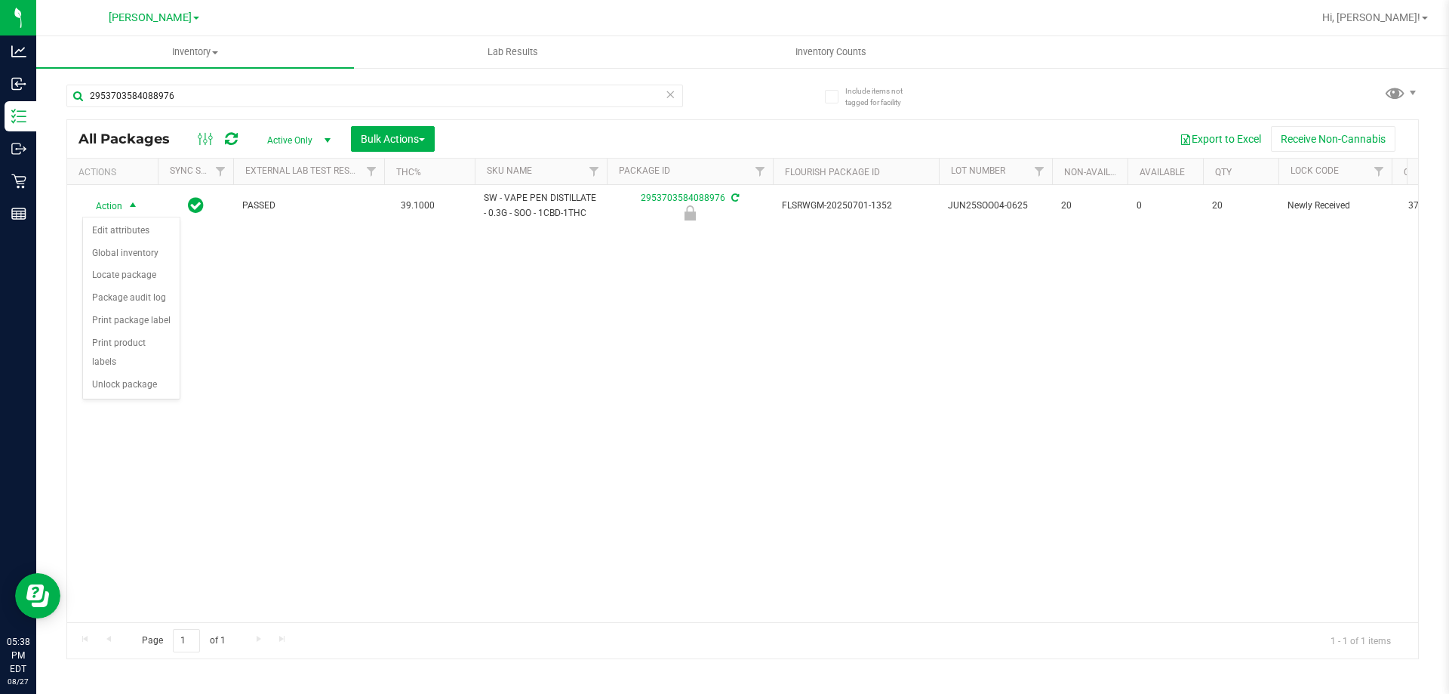
click at [164, 378] on div "Action Edit attributes Global inventory Locate package Package audit log Print …" at bounding box center [131, 308] width 98 height 183
click at [149, 374] on li "Unlock package" at bounding box center [131, 385] width 97 height 23
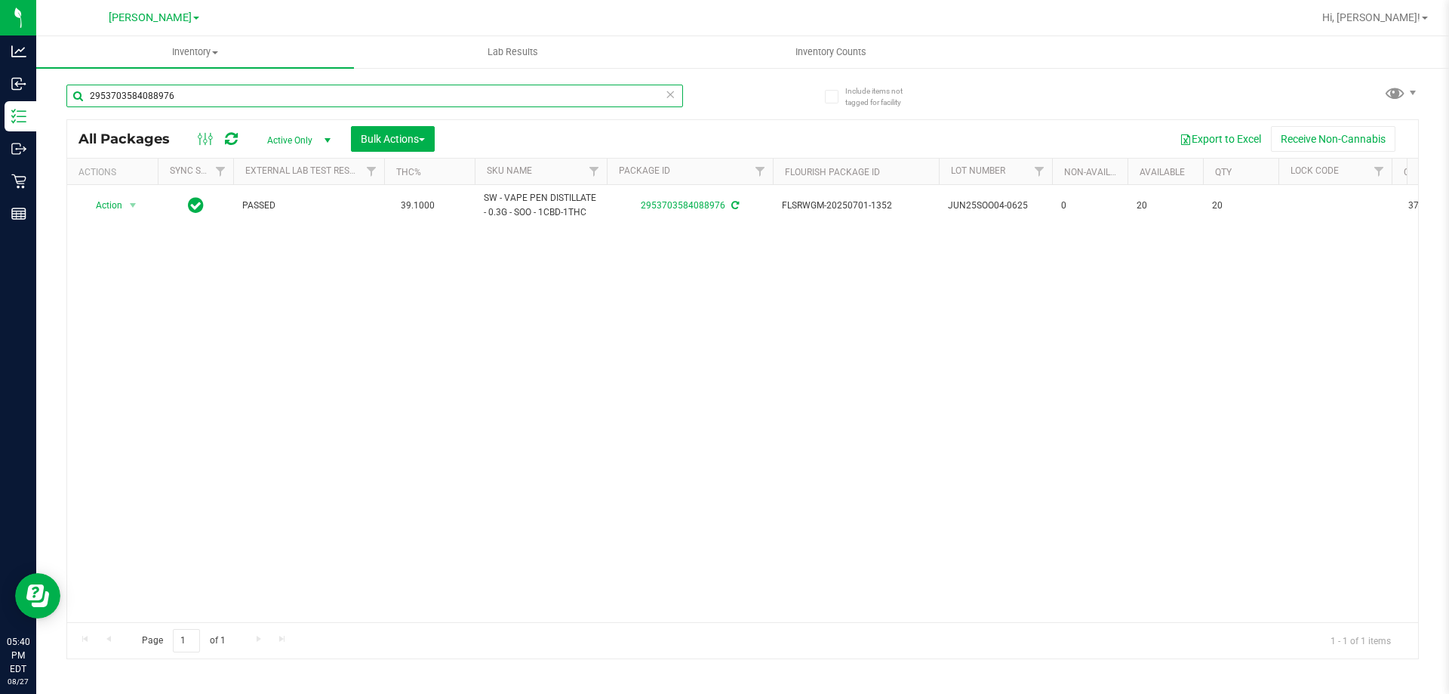
click at [273, 94] on input "2953703584088976" at bounding box center [374, 96] width 617 height 23
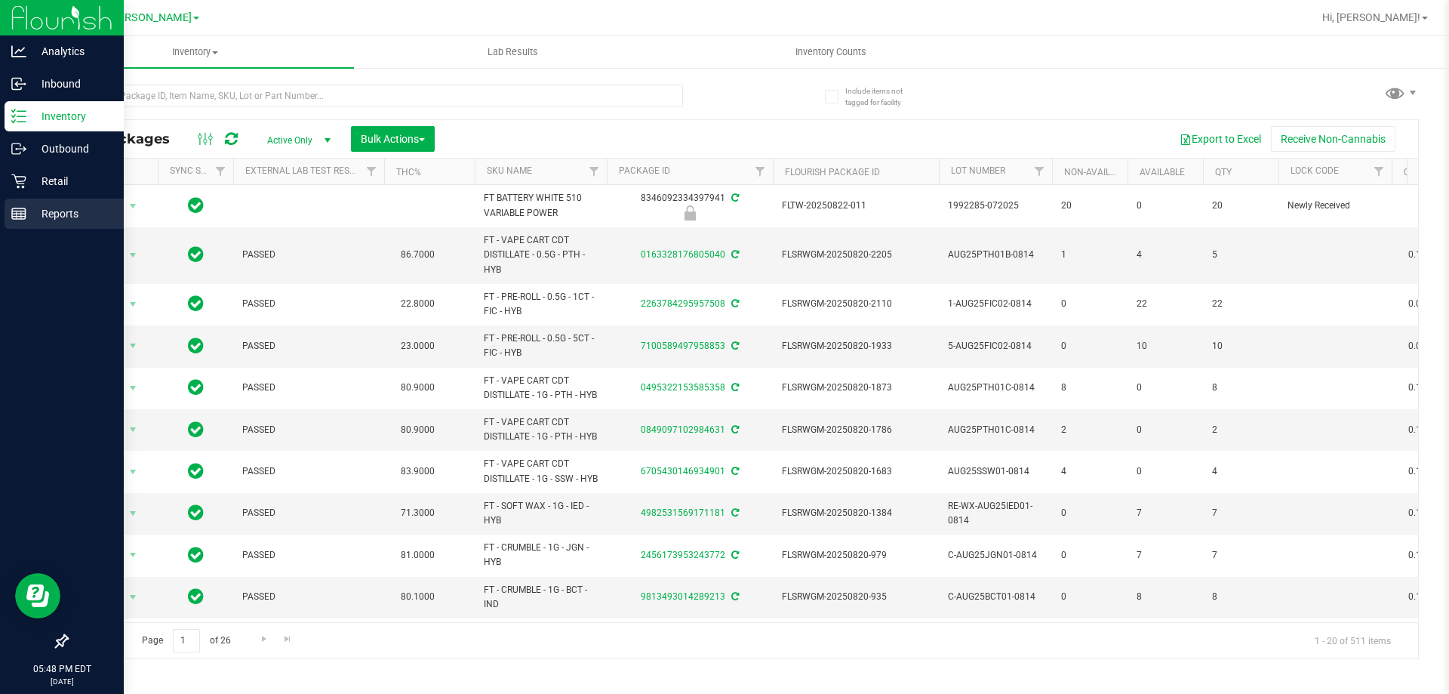
click at [51, 220] on p "Reports" at bounding box center [71, 214] width 91 height 18
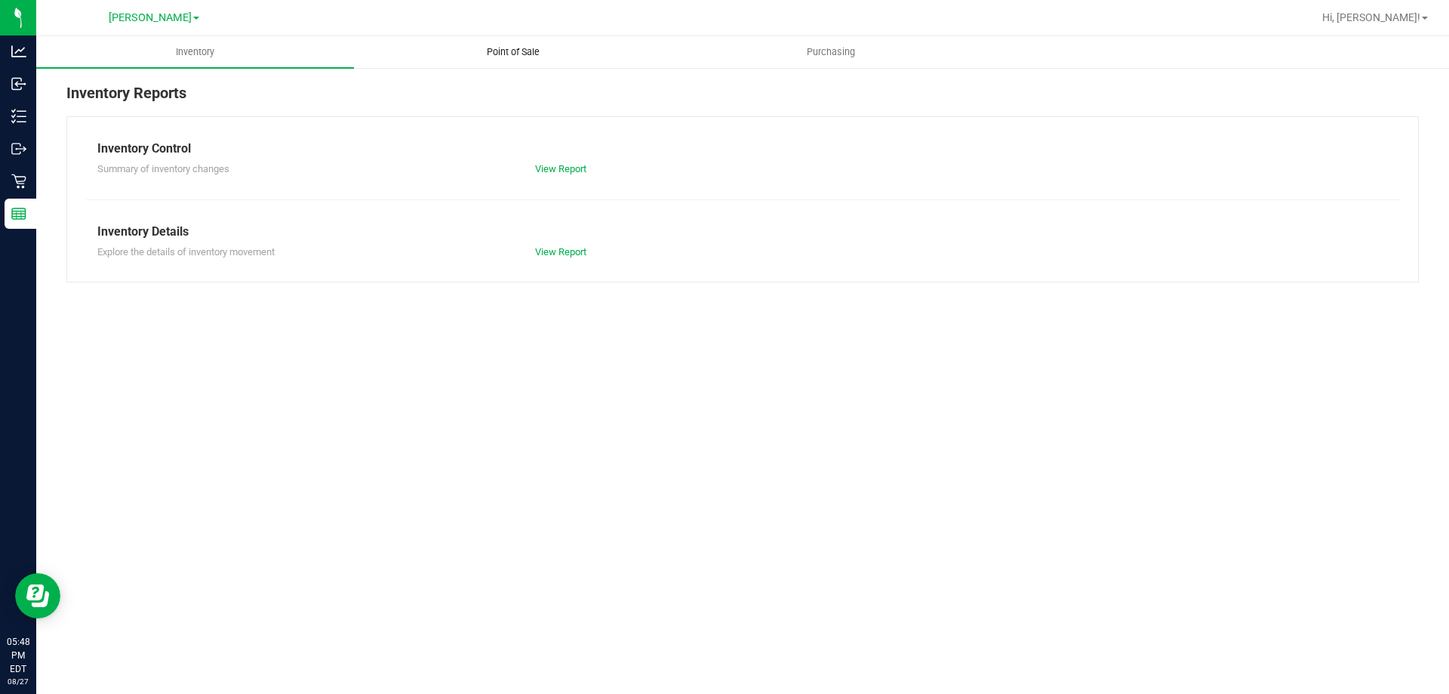
click at [530, 49] on span "Point of Sale" at bounding box center [513, 52] width 94 height 14
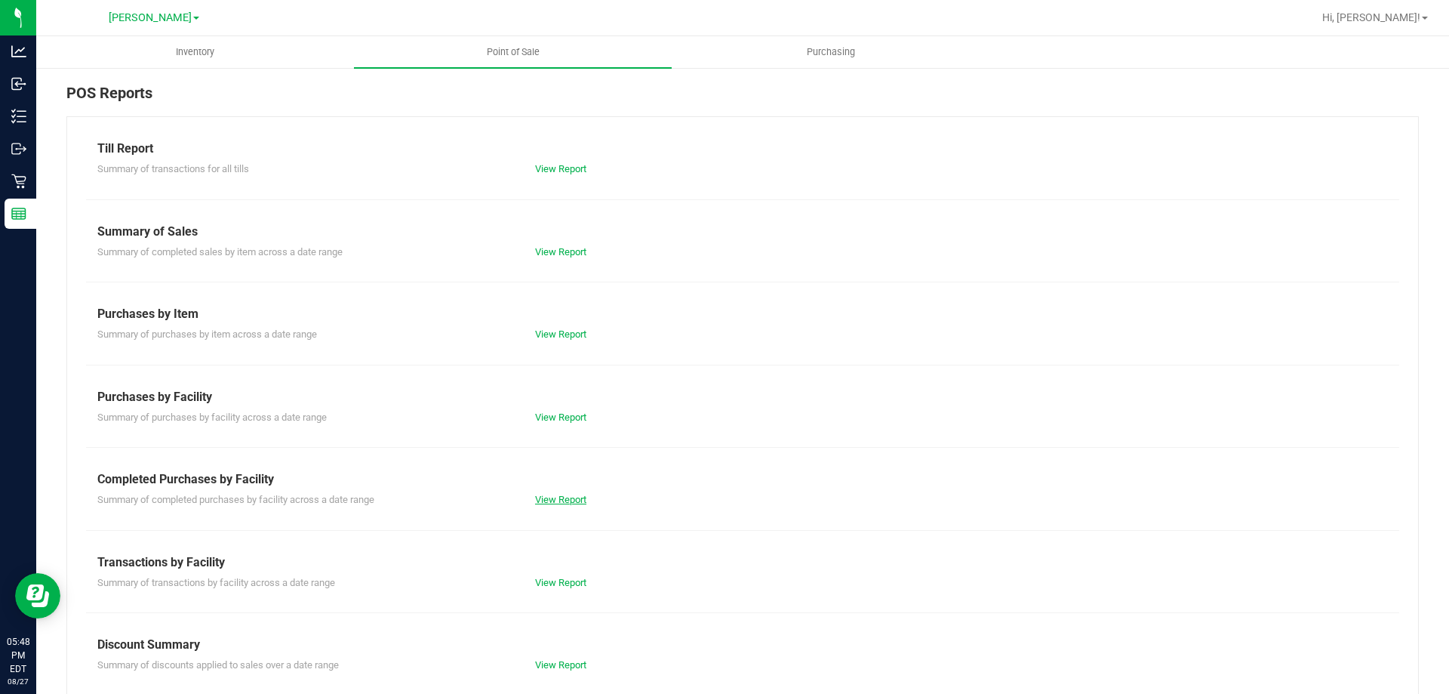
click at [559, 497] on link "View Report" at bounding box center [560, 499] width 51 height 11
